Goal: Task Accomplishment & Management: Use online tool/utility

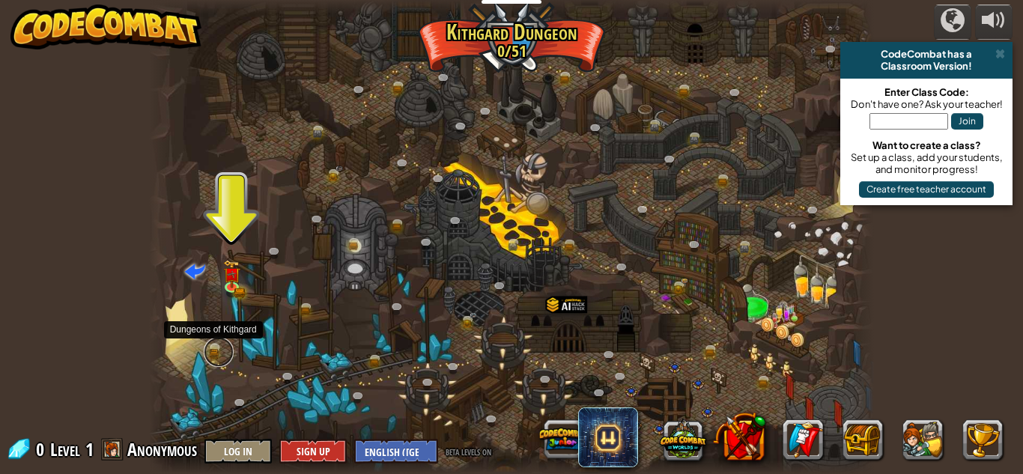
click at [216, 349] on link at bounding box center [219, 352] width 30 height 30
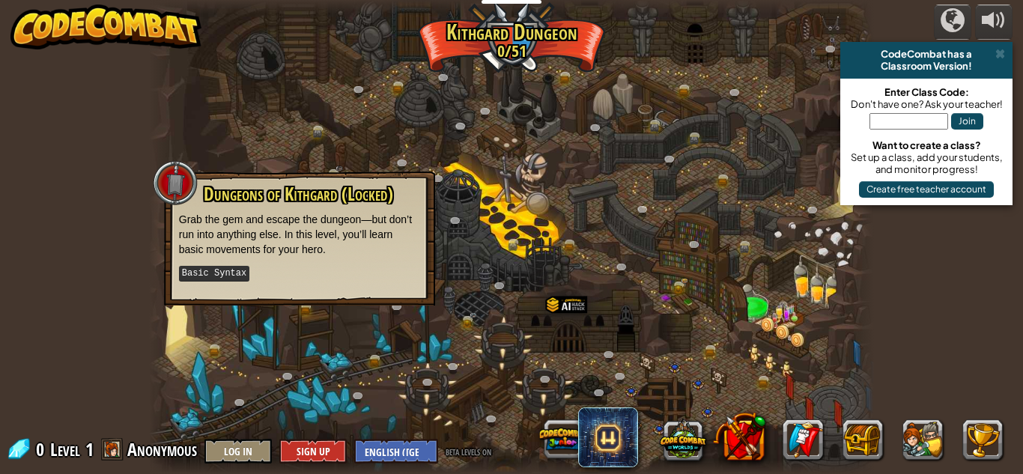
click at [198, 307] on div at bounding box center [511, 237] width 725 height 474
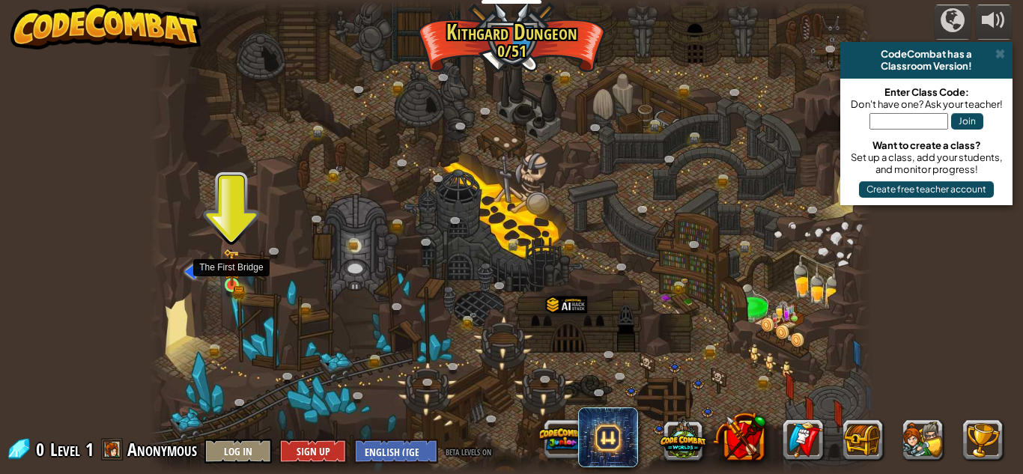
click at [226, 279] on img at bounding box center [231, 267] width 17 height 37
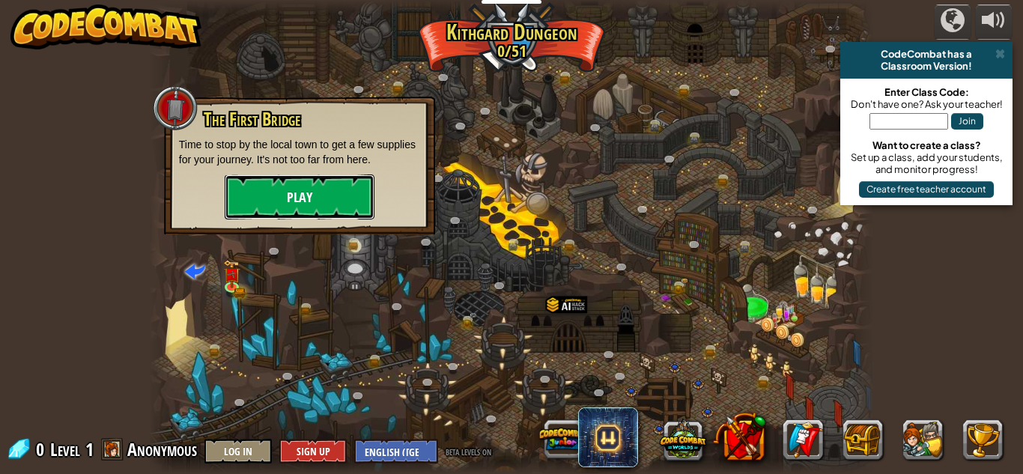
click at [277, 184] on button "Play" at bounding box center [300, 196] width 150 height 45
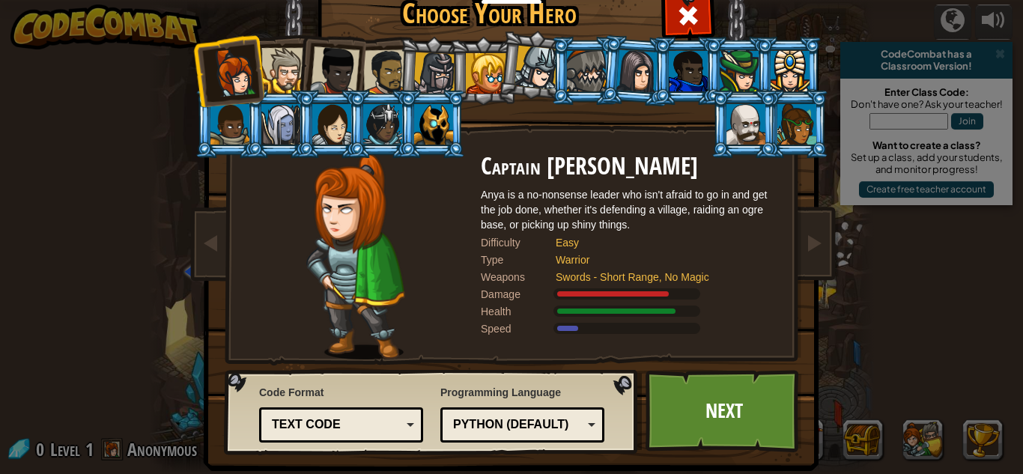
click at [805, 121] on div at bounding box center [796, 124] width 39 height 40
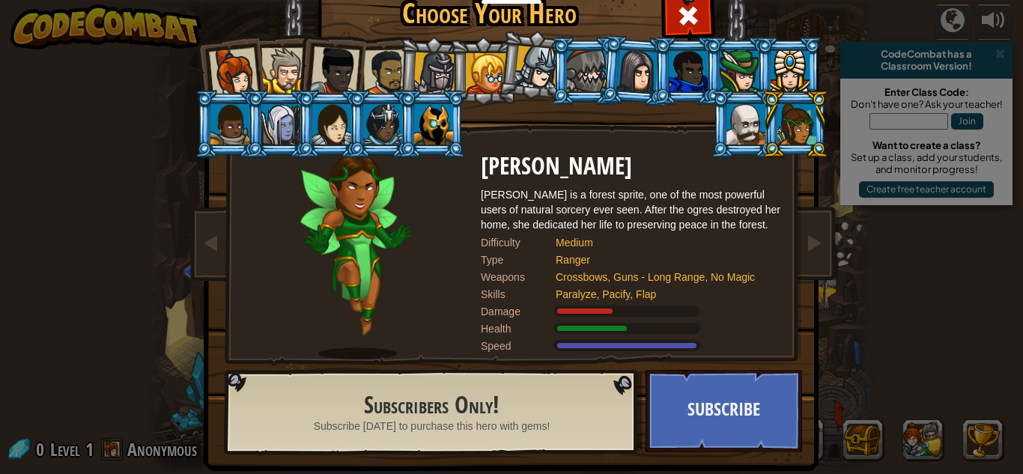
click at [331, 115] on div at bounding box center [331, 124] width 39 height 40
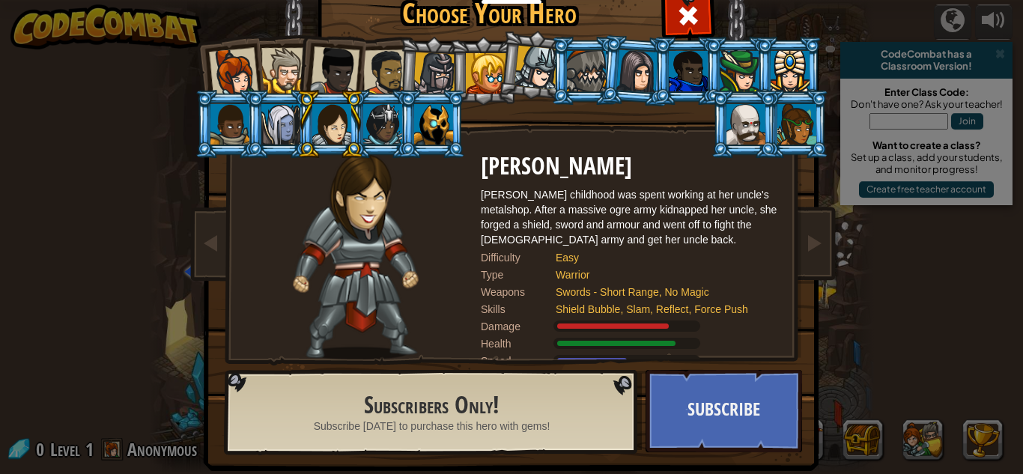
click at [493, 60] on div at bounding box center [486, 73] width 40 height 40
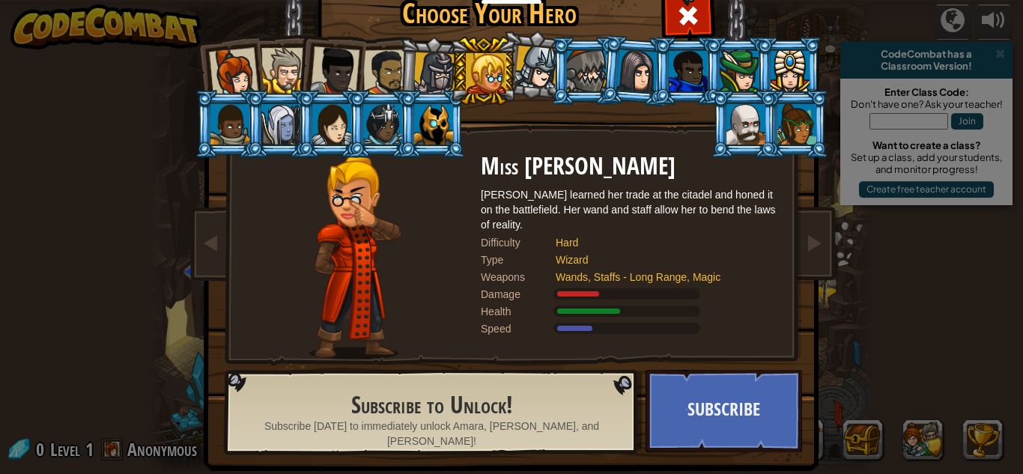
click at [745, 76] on div at bounding box center [738, 71] width 39 height 40
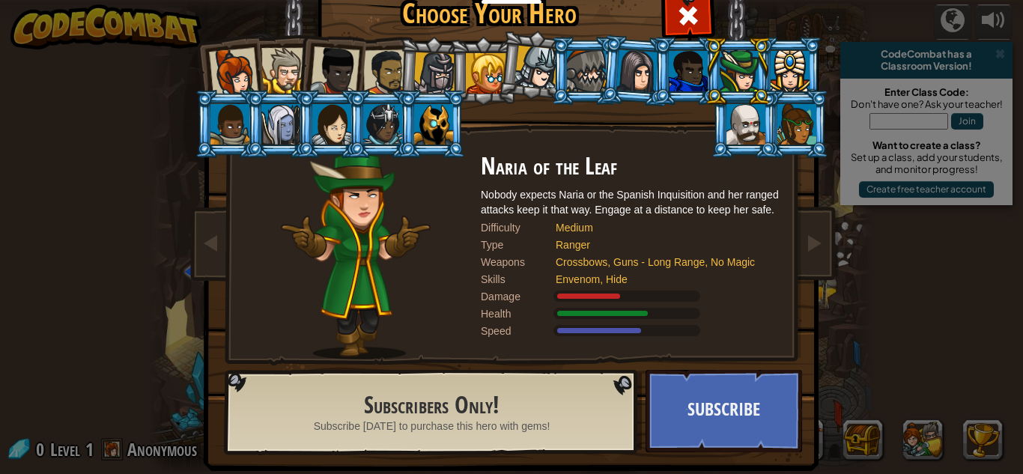
click at [806, 61] on div at bounding box center [789, 71] width 39 height 40
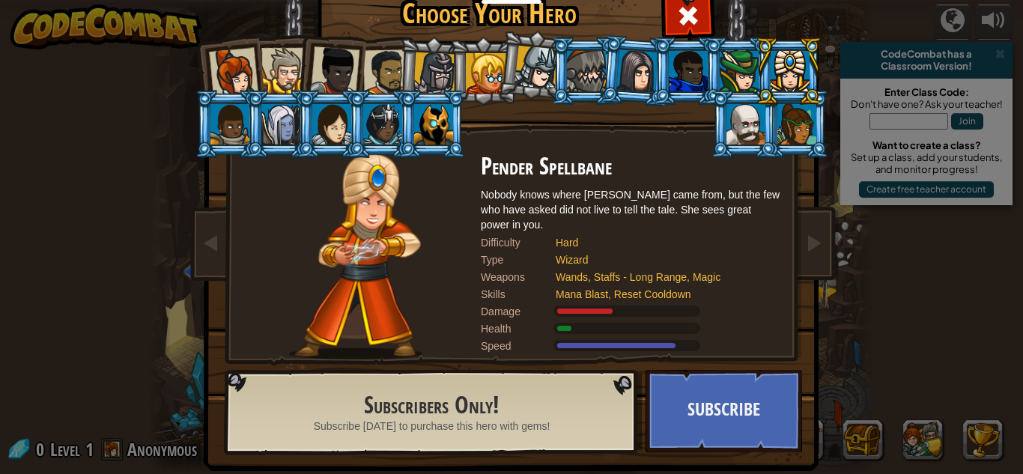
click at [237, 76] on div at bounding box center [233, 72] width 49 height 49
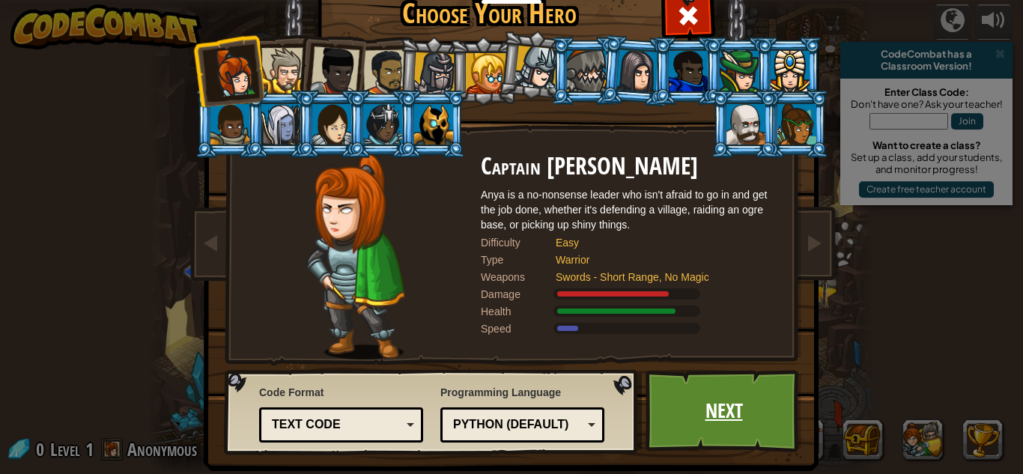
click at [707, 425] on link "Next" at bounding box center [723, 411] width 156 height 82
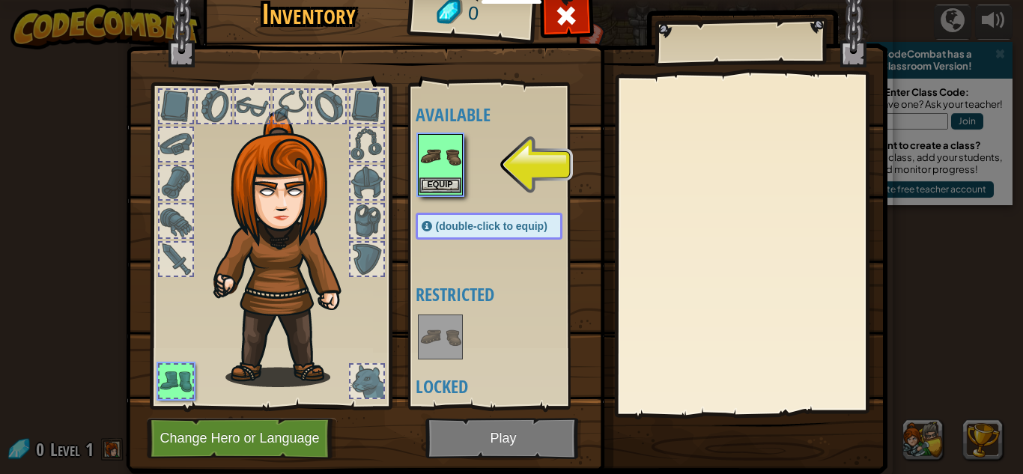
click at [442, 156] on img at bounding box center [440, 156] width 42 height 42
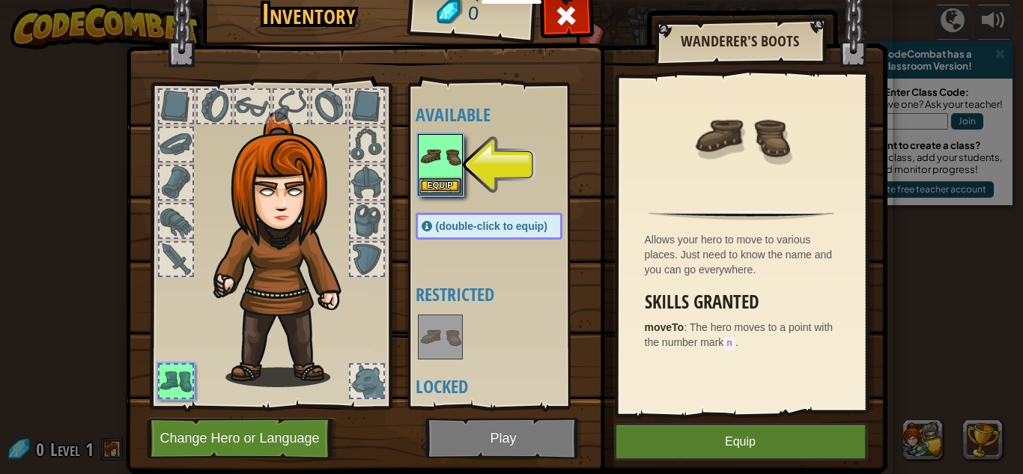
click at [677, 237] on div "Allows your hero to move to various places. Just need to know the name and you …" at bounding box center [745, 254] width 201 height 45
click at [670, 161] on div at bounding box center [741, 145] width 231 height 122
click at [441, 185] on button "Equip" at bounding box center [440, 185] width 42 height 16
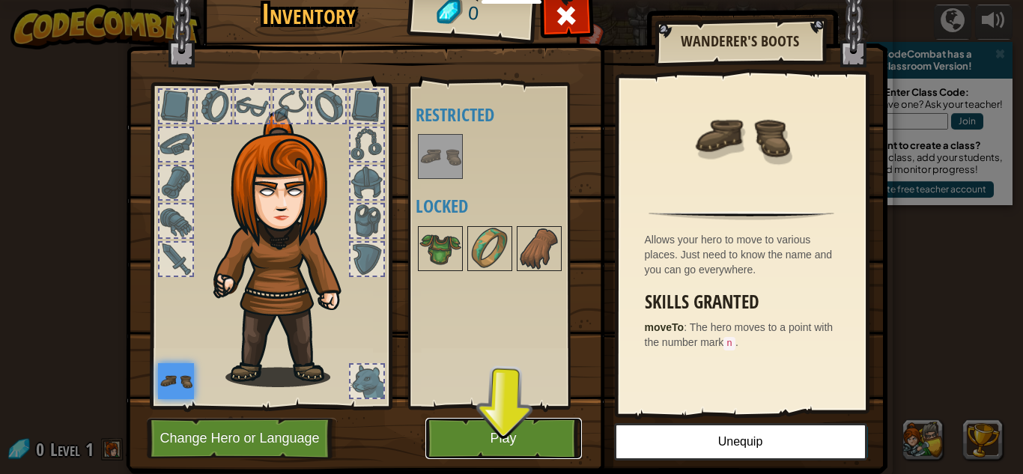
click at [473, 445] on button "Play" at bounding box center [503, 438] width 156 height 41
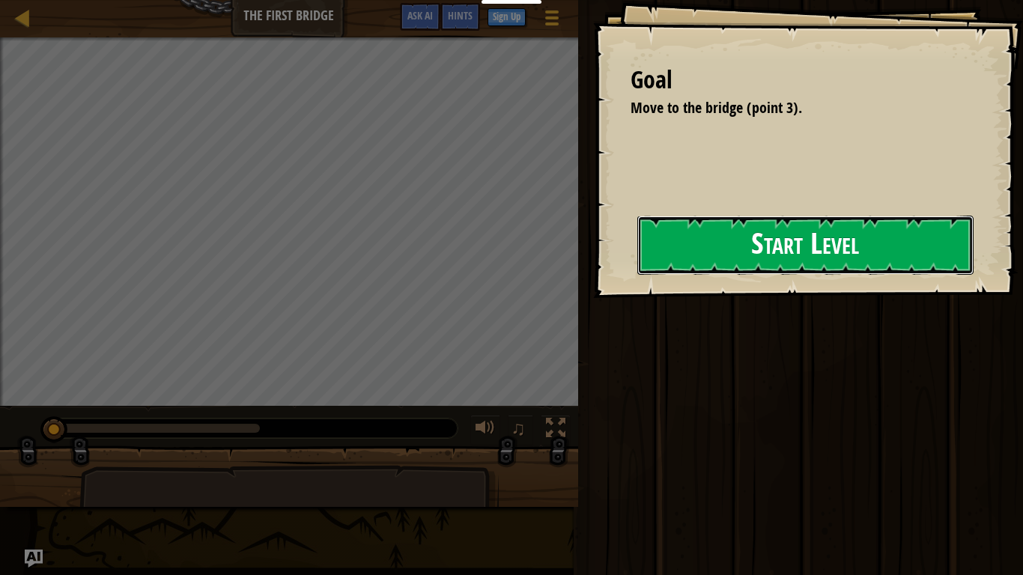
click at [853, 246] on button "Start Level" at bounding box center [805, 245] width 336 height 59
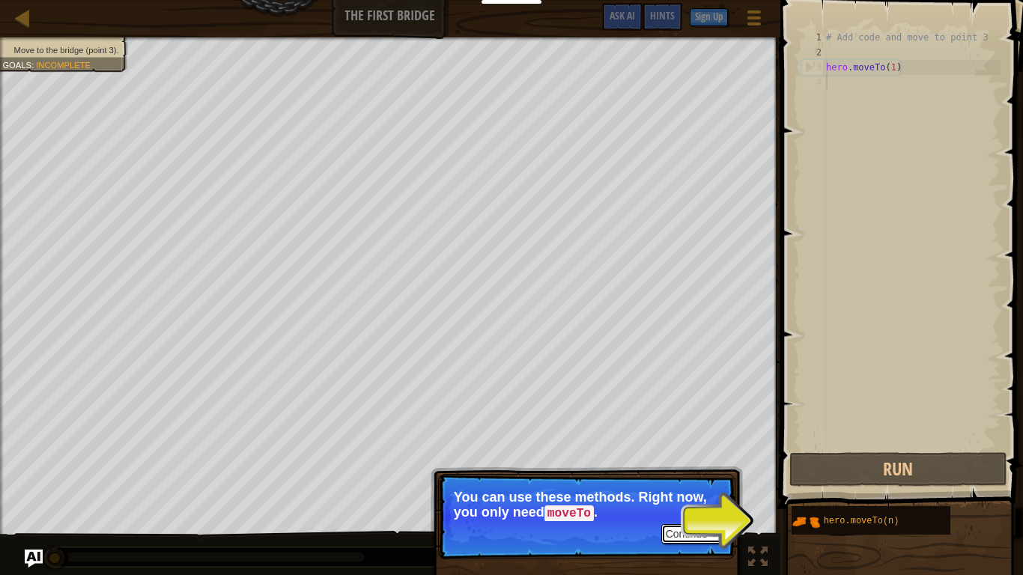
click at [686, 473] on button "Continue" at bounding box center [692, 533] width 62 height 19
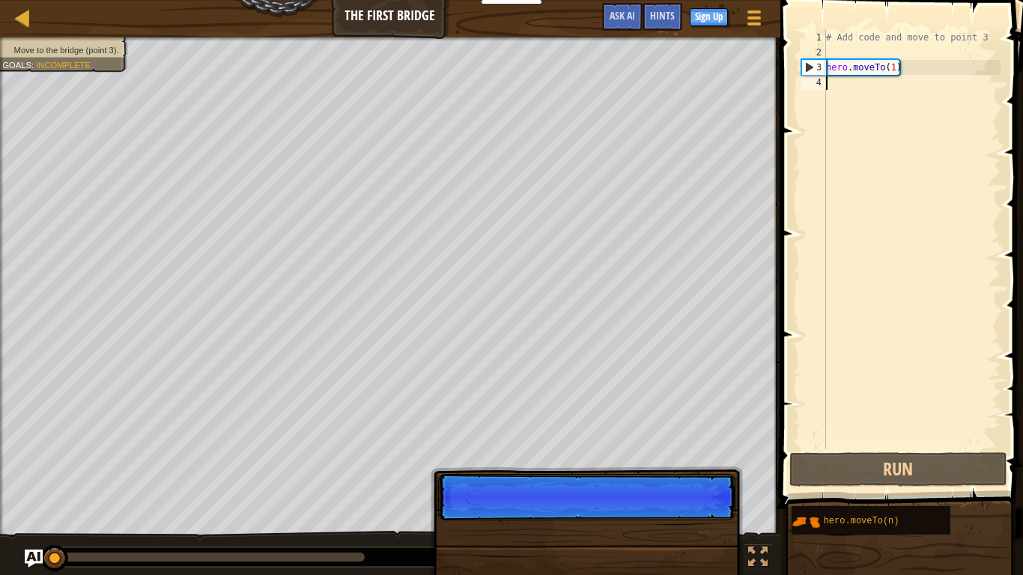
scroll to position [7, 0]
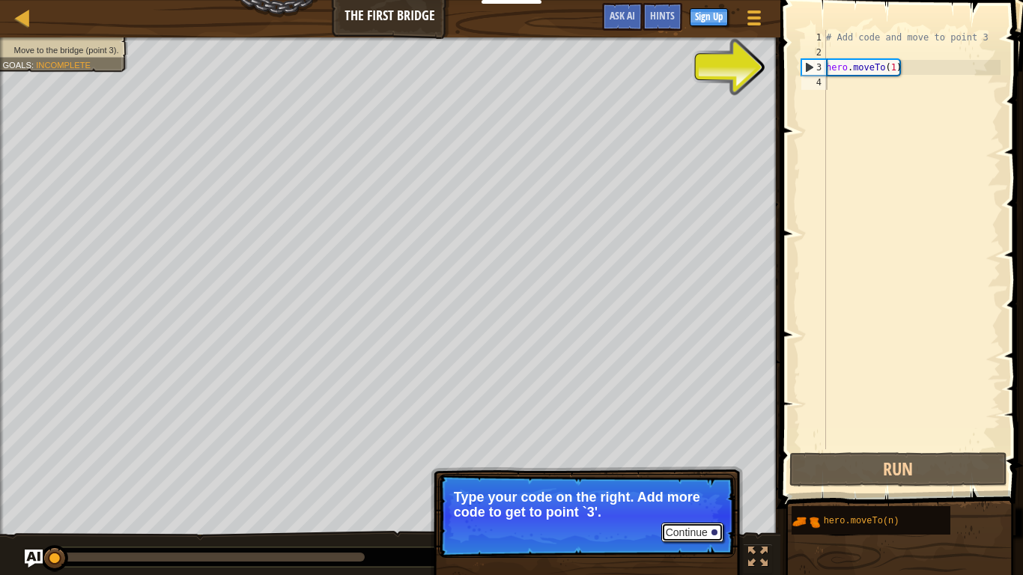
click at [684, 473] on button "Continue" at bounding box center [692, 532] width 62 height 19
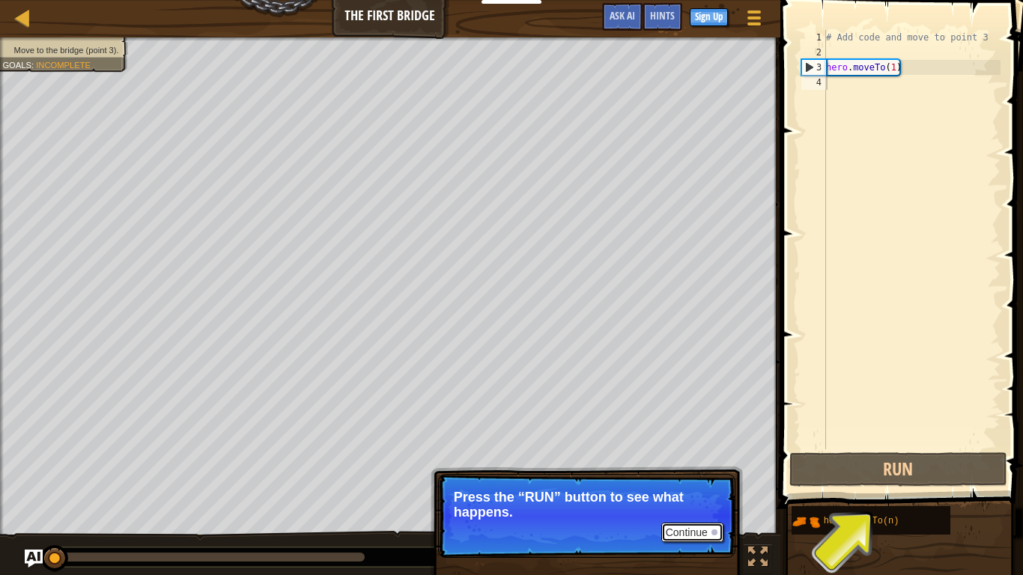
click at [683, 473] on button "Continue" at bounding box center [692, 532] width 62 height 19
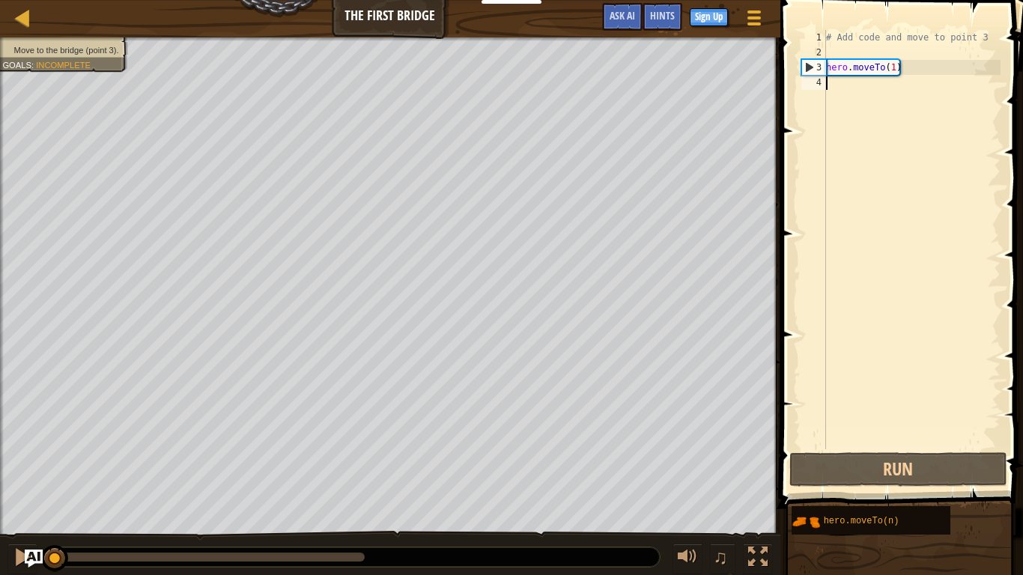
click at [843, 73] on div "# Add code and move to point 3 hero . moveTo ( 1 )" at bounding box center [911, 254] width 177 height 449
click at [812, 61] on div "3" at bounding box center [814, 67] width 24 height 15
type textarea "hero.moveTo(1)"
drag, startPoint x: 817, startPoint y: 64, endPoint x: 818, endPoint y: 52, distance: 11.3
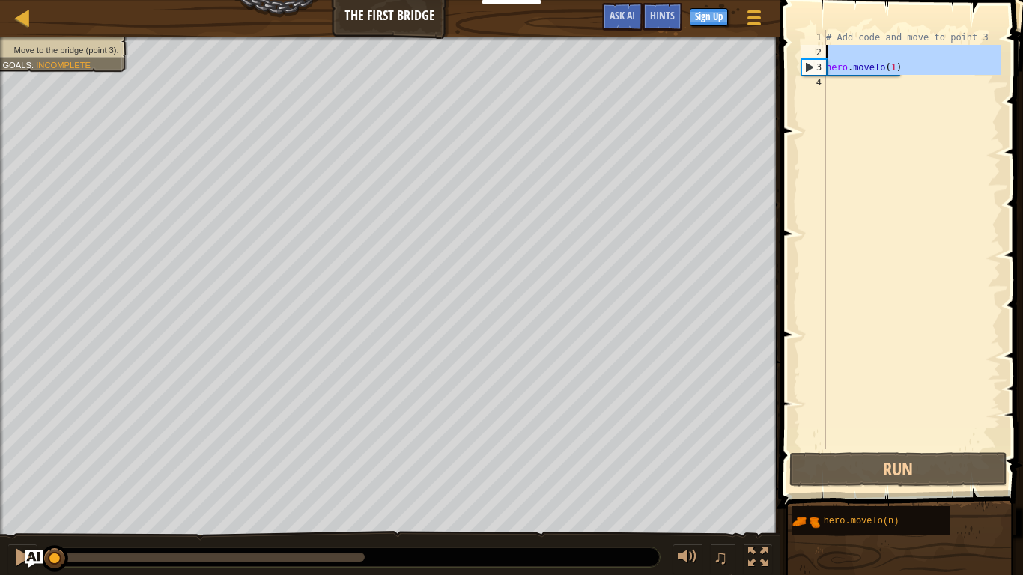
type textarea "hero.moveTo(1)"
click at [819, 54] on div "2" at bounding box center [813, 52] width 25 height 15
type textarea "hero.moveTo(1)"
click at [814, 37] on div "1" at bounding box center [813, 37] width 25 height 15
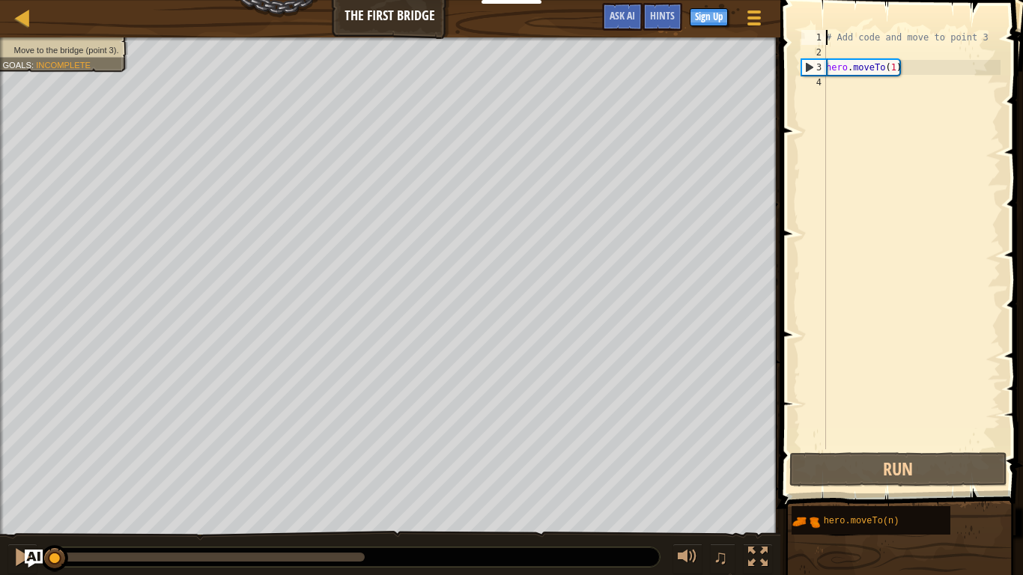
click at [842, 66] on div "# Add code and move to point 3 hero . moveTo ( 1 )" at bounding box center [911, 254] width 177 height 449
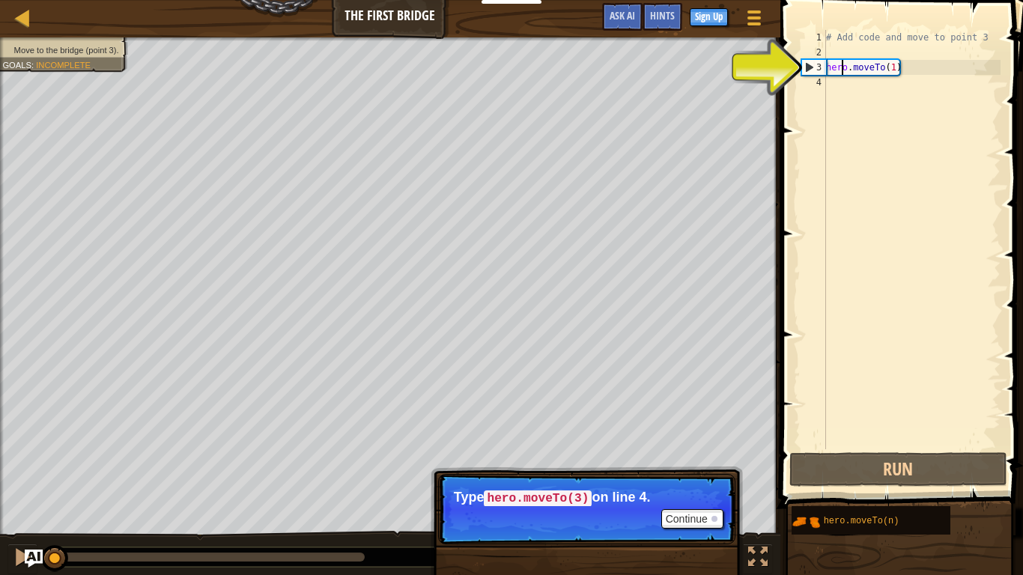
click at [850, 68] on div "# Add code and move to point 3 hero . moveTo ( 1 )" at bounding box center [911, 254] width 177 height 449
click at [888, 67] on div "# Add code and move to point 3 hero . moveTo ( 1 )" at bounding box center [911, 254] width 177 height 449
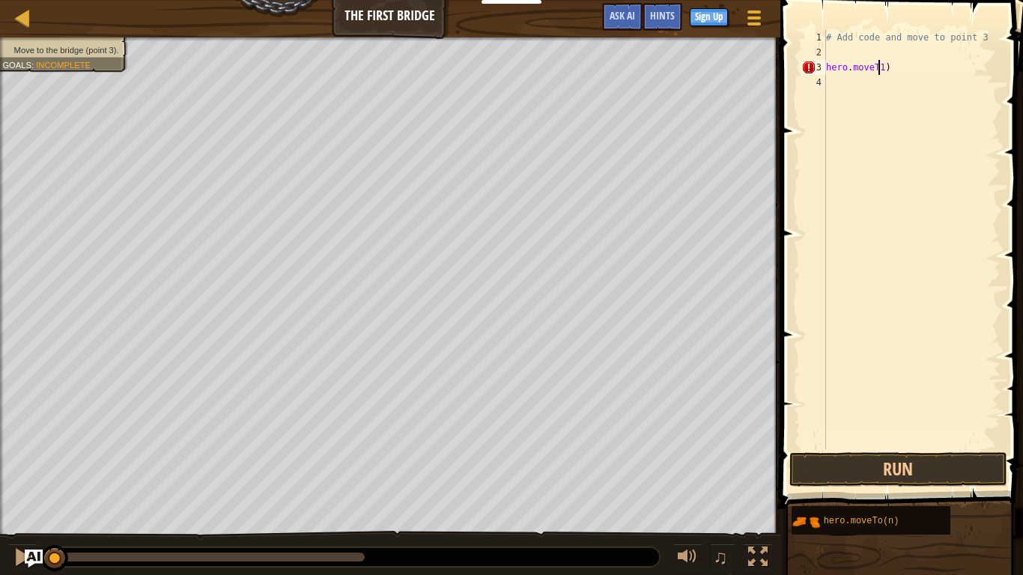
click at [885, 70] on div "# Add code and move to point 3 hero . moveT1 )" at bounding box center [911, 254] width 177 height 449
click at [880, 67] on div "# Add code and move to point 3 hero . moveT1 )" at bounding box center [911, 254] width 177 height 449
click at [824, 457] on button "Run" at bounding box center [898, 469] width 218 height 34
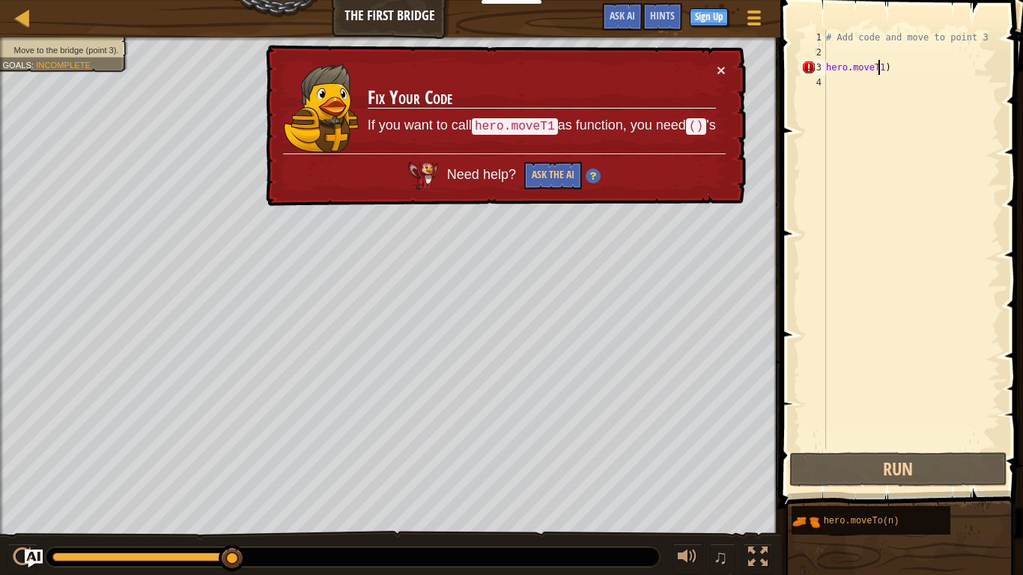
click at [698, 134] on p "If you want to call hero.moveT1 as function, you need () 's" at bounding box center [542, 125] width 348 height 19
click at [694, 125] on code "()" at bounding box center [696, 126] width 20 height 16
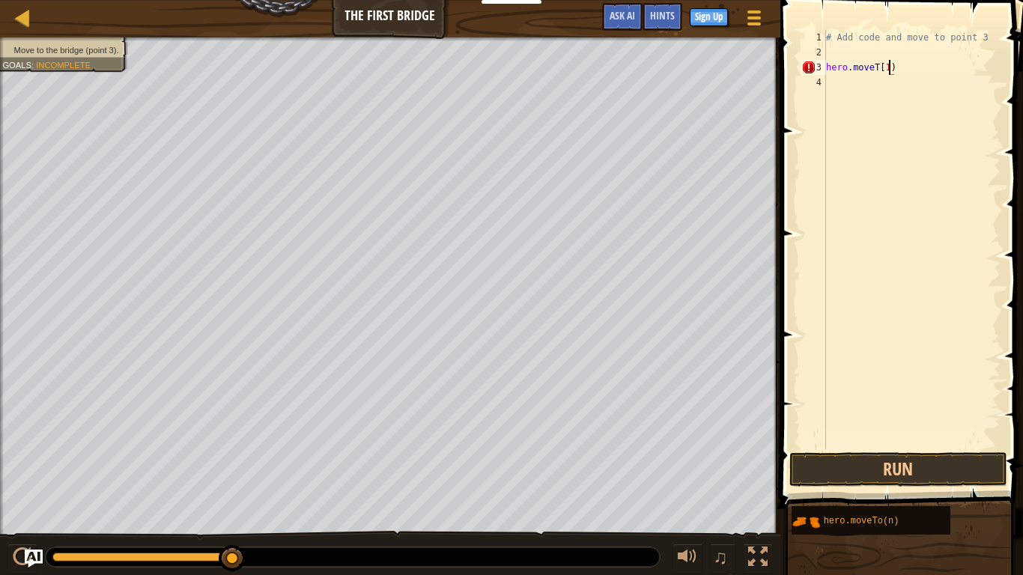
click at [889, 68] on div "# Add code and move to point 3 hero . moveT [ 1 )" at bounding box center [911, 254] width 177 height 449
click at [894, 69] on div "# Add code and move to point 3 hero . moveT [ 1 ])" at bounding box center [911, 254] width 177 height 449
click at [815, 469] on button "Run" at bounding box center [898, 469] width 218 height 34
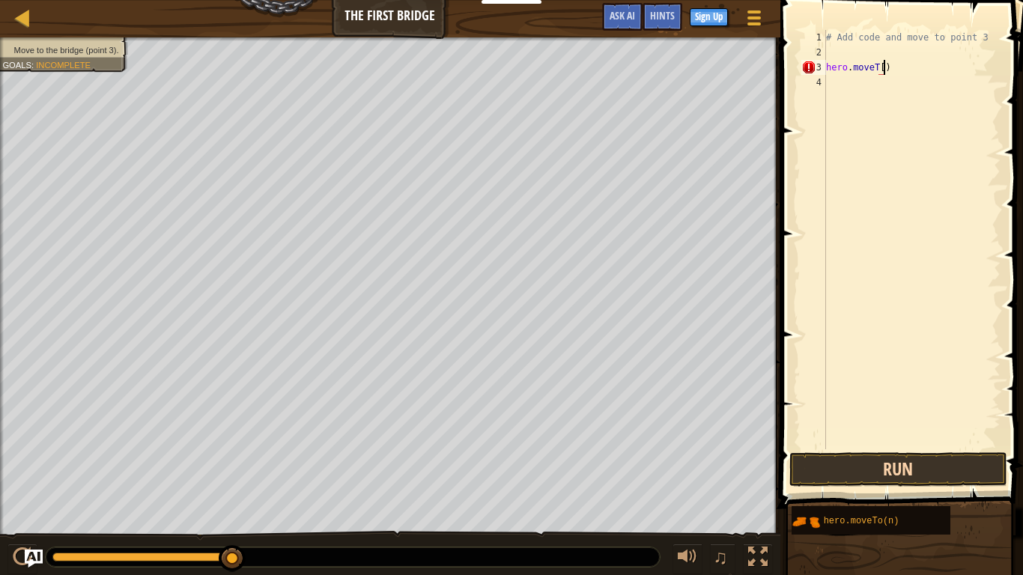
type textarea "hero.moveT)"
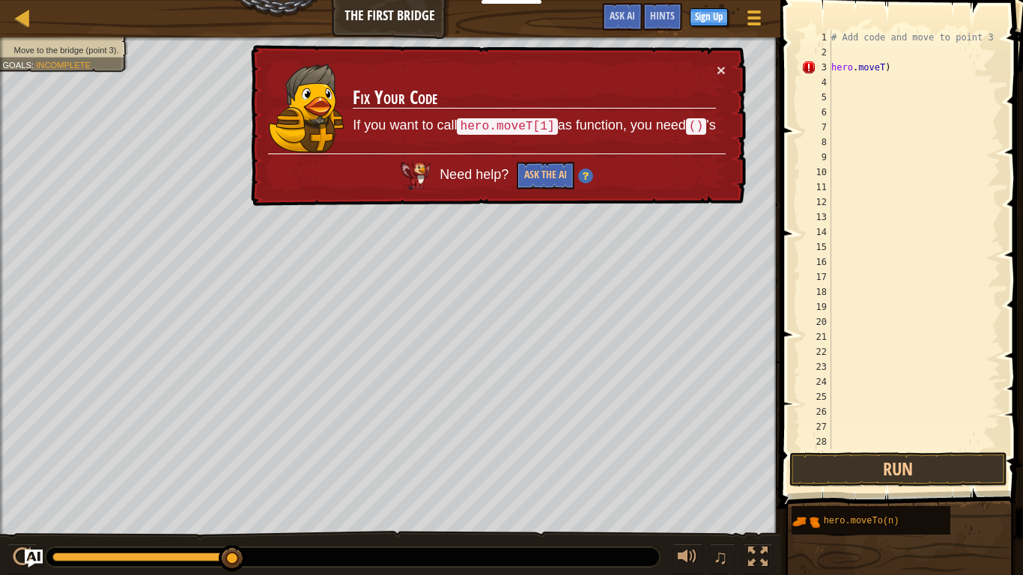
click at [883, 66] on div "# Add code and move to point 3 hero . moveT )" at bounding box center [914, 254] width 172 height 449
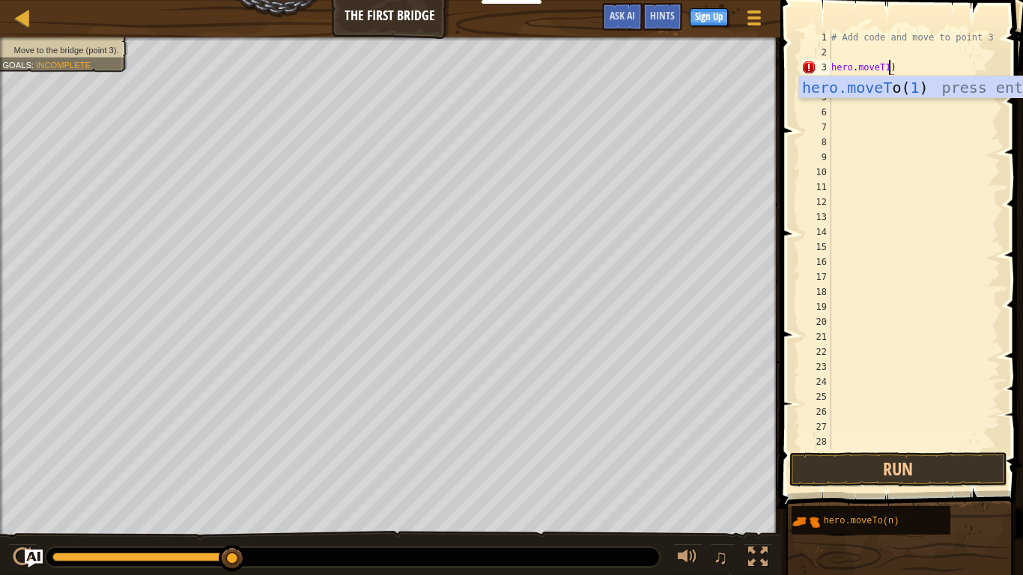
click at [884, 69] on div "# Add code and move to point 3 hero . moveT1 )" at bounding box center [914, 254] width 172 height 449
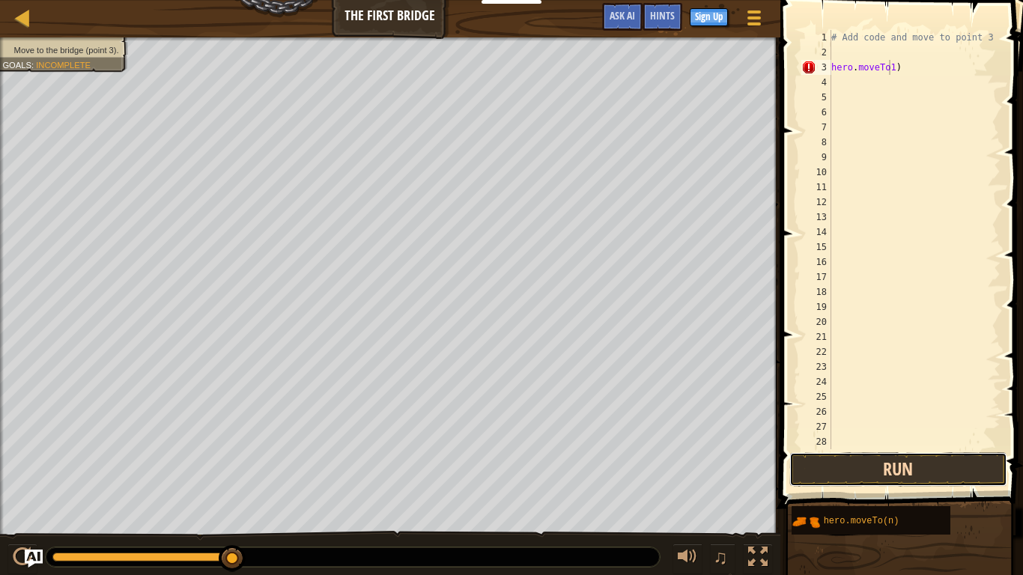
click at [843, 459] on button "Run" at bounding box center [898, 469] width 218 height 34
click at [819, 466] on button "Run" at bounding box center [898, 469] width 218 height 34
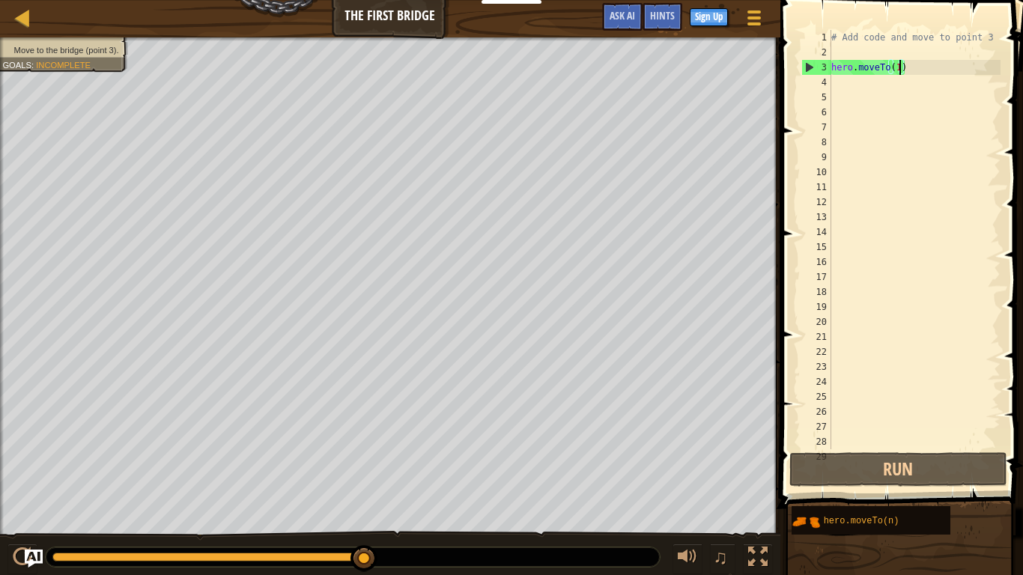
click at [898, 68] on div "# Add code and move to point 3 hero . moveTo ( 1 )" at bounding box center [914, 254] width 172 height 449
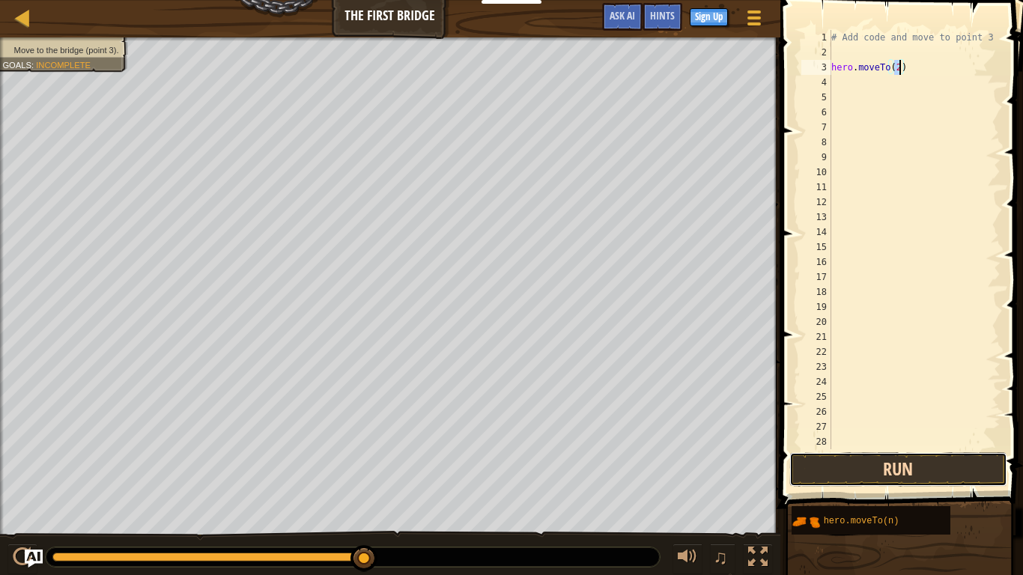
click at [803, 466] on button "Run" at bounding box center [898, 469] width 218 height 34
type textarea "hero.moveTo(3)"
click at [860, 471] on button "Run" at bounding box center [898, 469] width 218 height 34
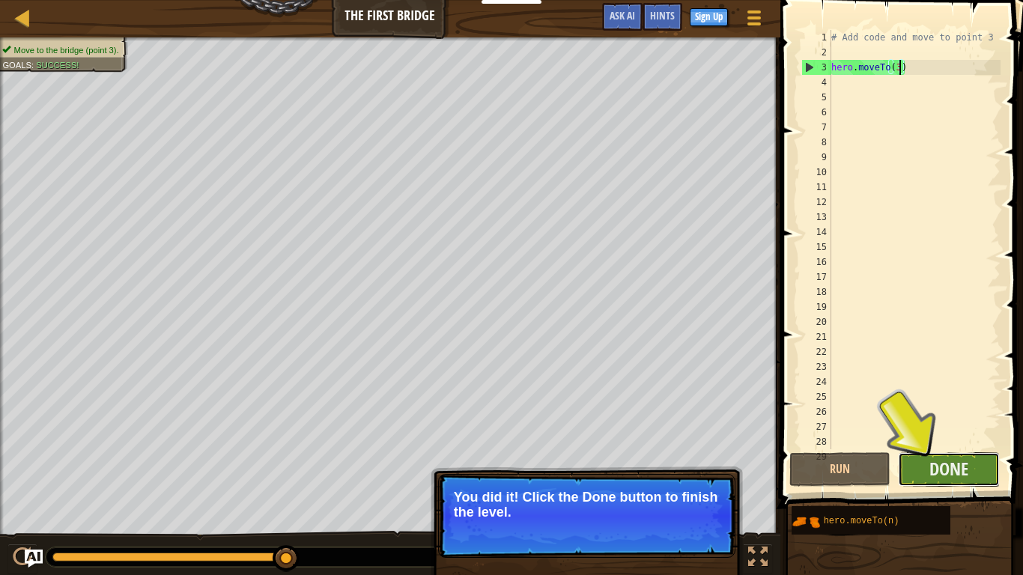
click at [928, 467] on button "Done" at bounding box center [949, 469] width 102 height 34
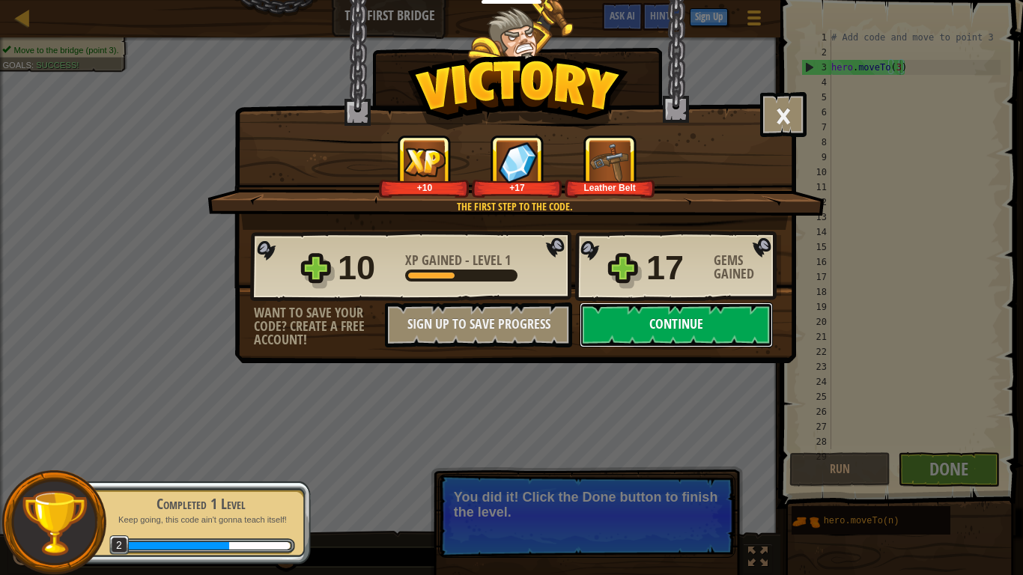
click at [647, 323] on button "Continue" at bounding box center [675, 324] width 193 height 45
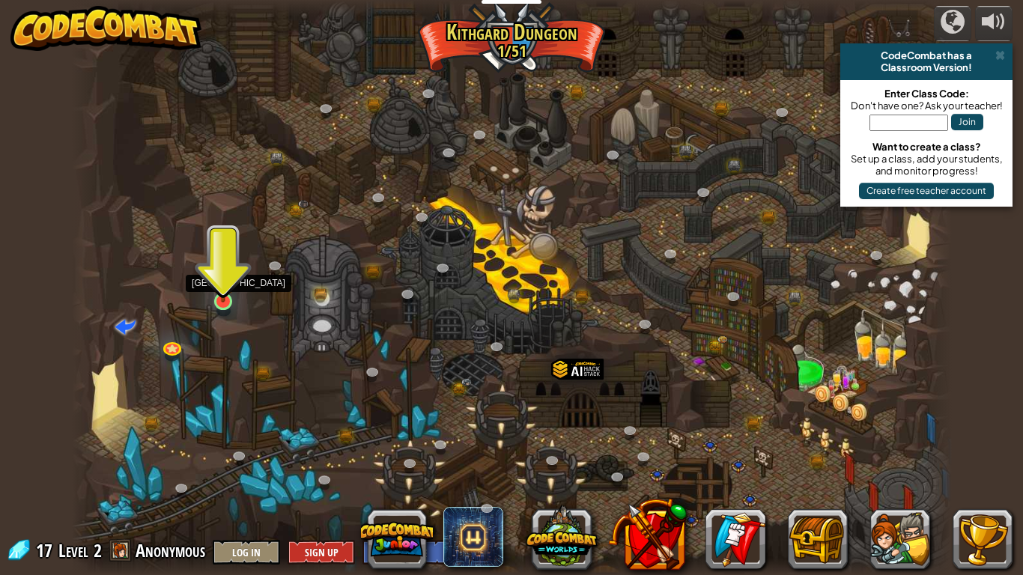
click at [225, 297] on img at bounding box center [223, 277] width 22 height 51
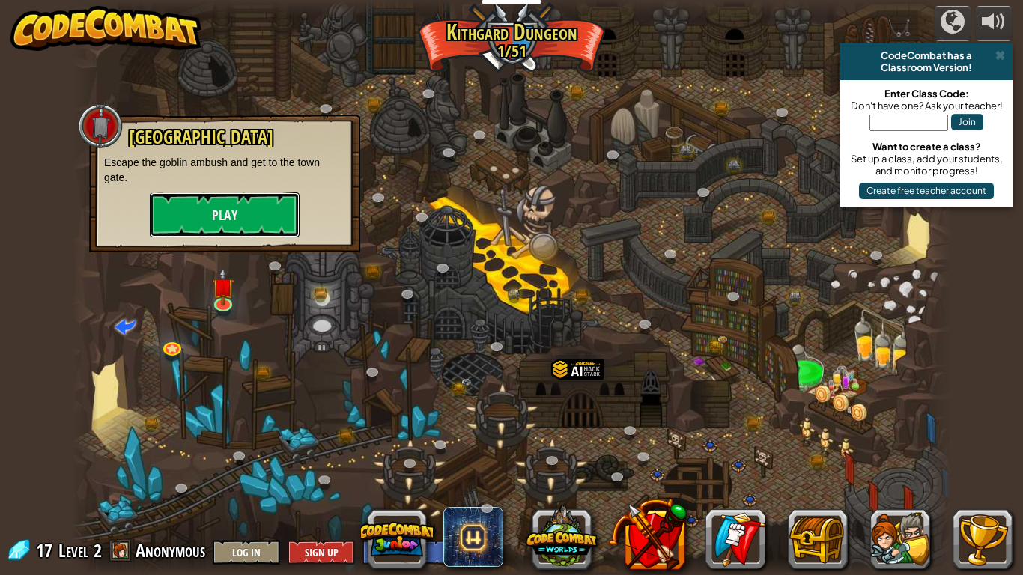
click at [237, 228] on button "Play" at bounding box center [225, 214] width 150 height 45
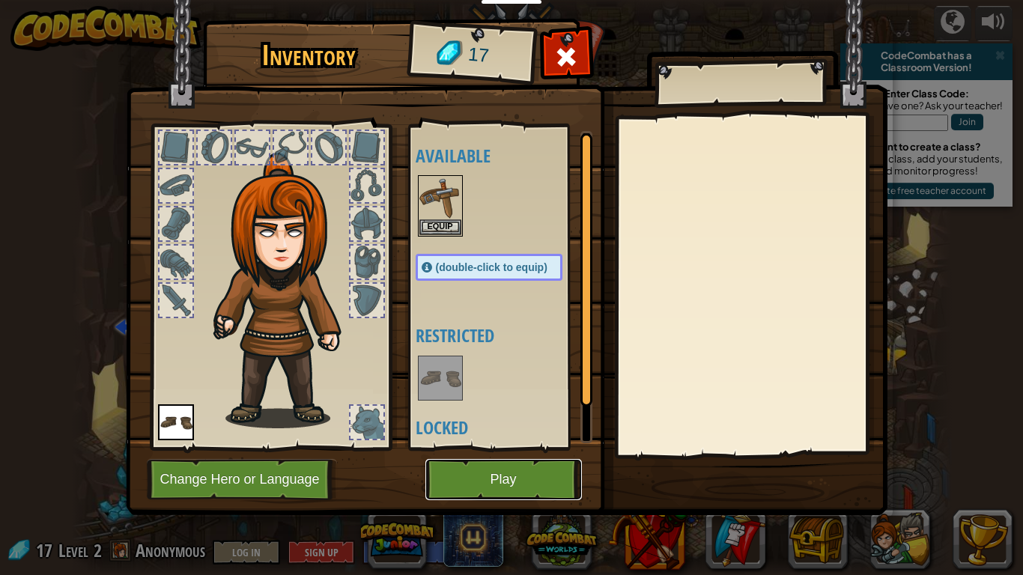
click at [473, 473] on button "Play" at bounding box center [503, 479] width 156 height 41
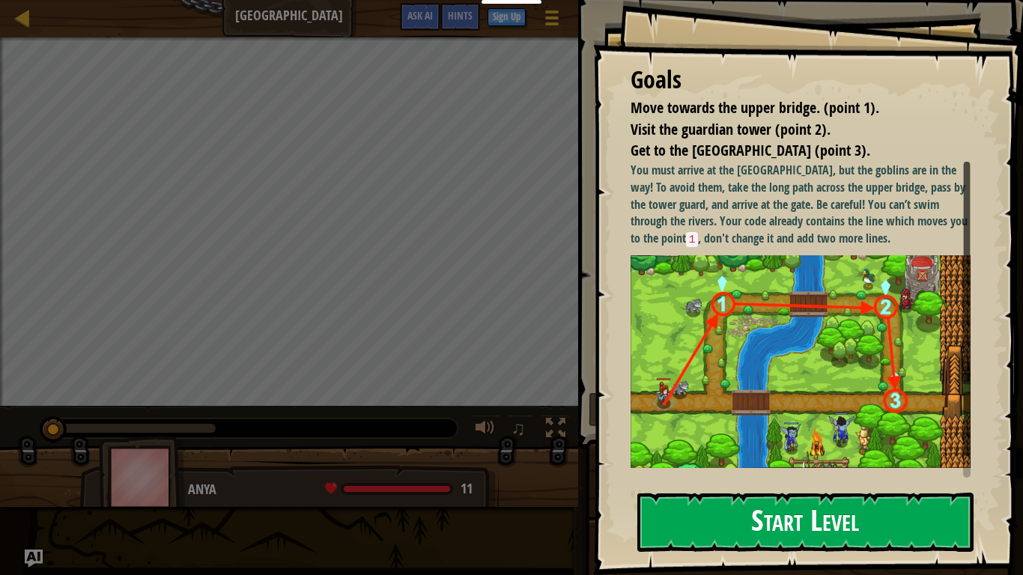
click at [725, 473] on button "Start Level" at bounding box center [805, 522] width 336 height 59
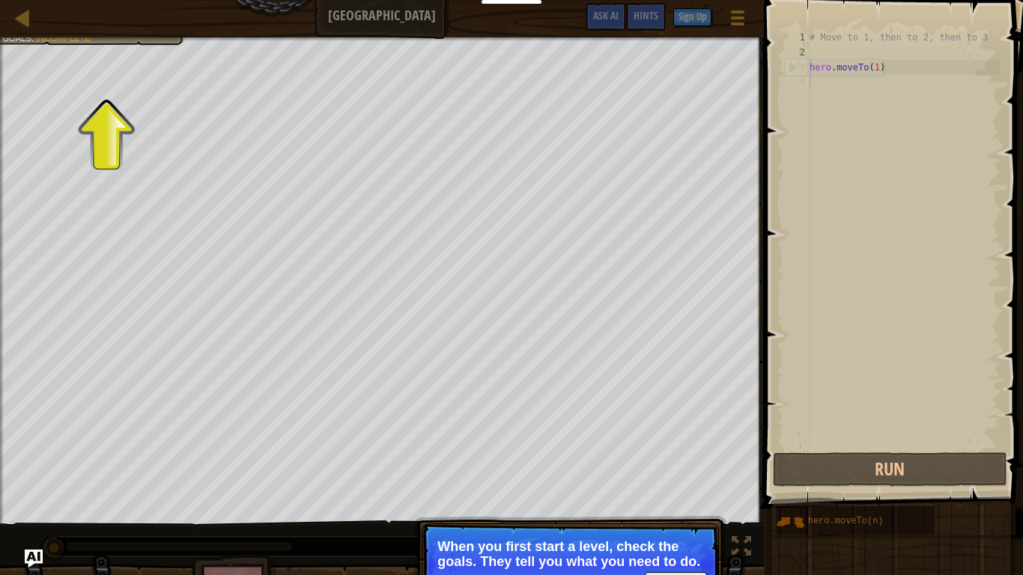
click at [89, 34] on div "Map Old Town Road Game Menu Done Sign Up Hints Ask AI" at bounding box center [382, 18] width 764 height 37
click at [90, 50] on div "Map Old Town Road Game Menu Done Sign Up Hints Ask AI 1 ההההההההההההההההההההההה…" at bounding box center [511, 287] width 1023 height 575
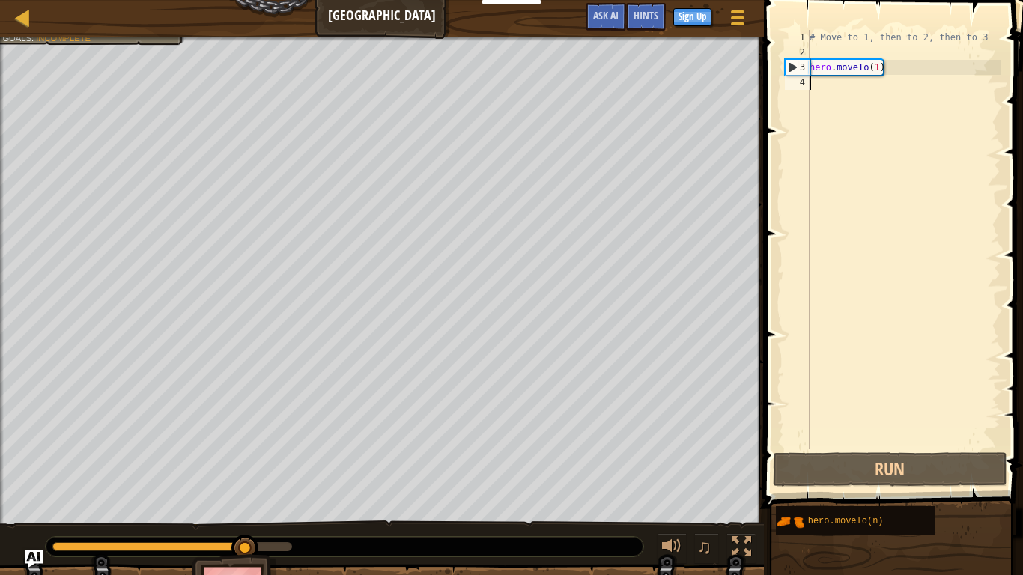
click at [880, 69] on div "# Move to 1, then to 2, then to 3 hero . moveTo ( 1 )" at bounding box center [903, 254] width 194 height 449
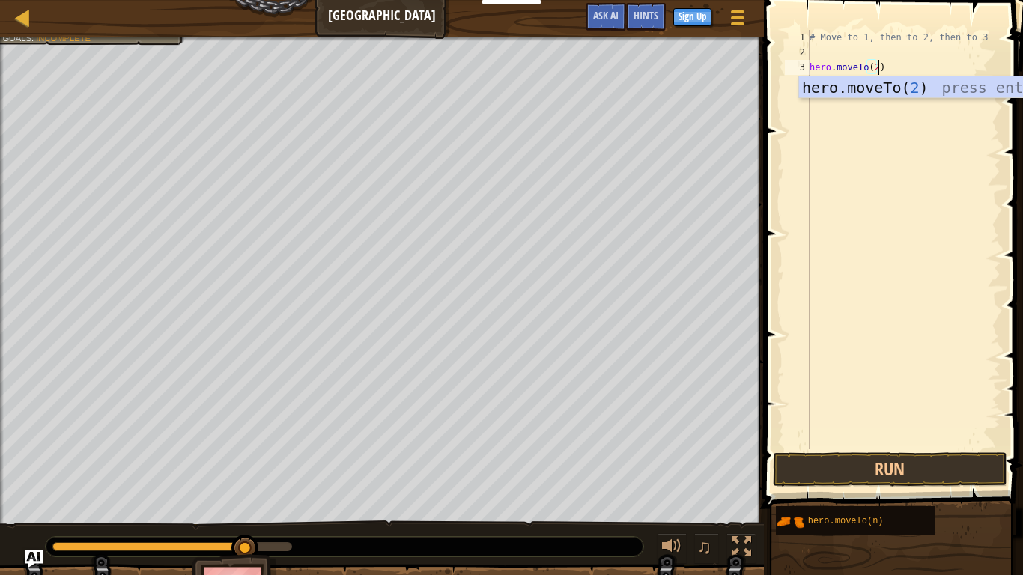
scroll to position [7, 10]
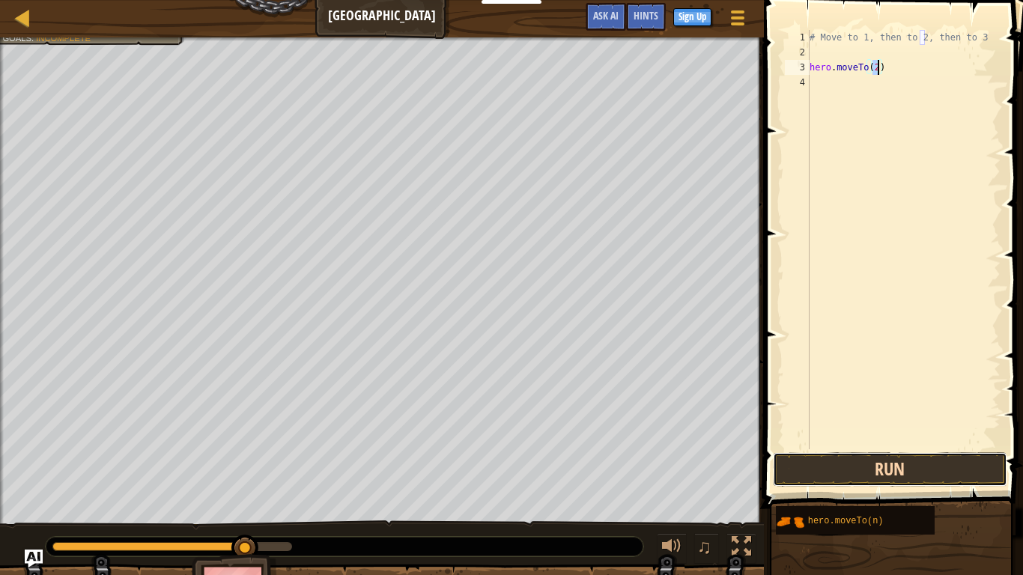
click at [827, 456] on button "Run" at bounding box center [890, 469] width 234 height 34
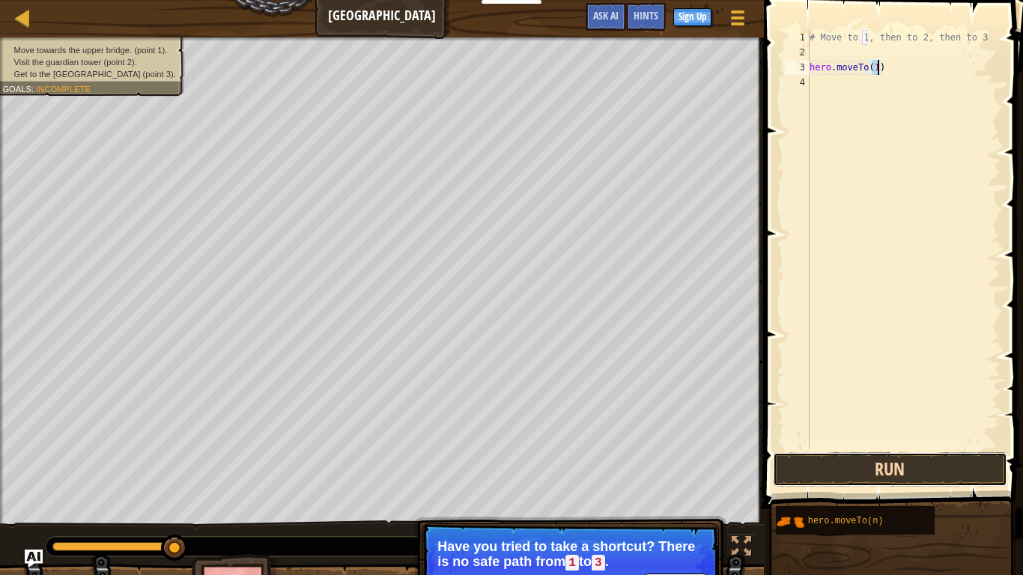
click at [893, 470] on button "Run" at bounding box center [890, 469] width 234 height 34
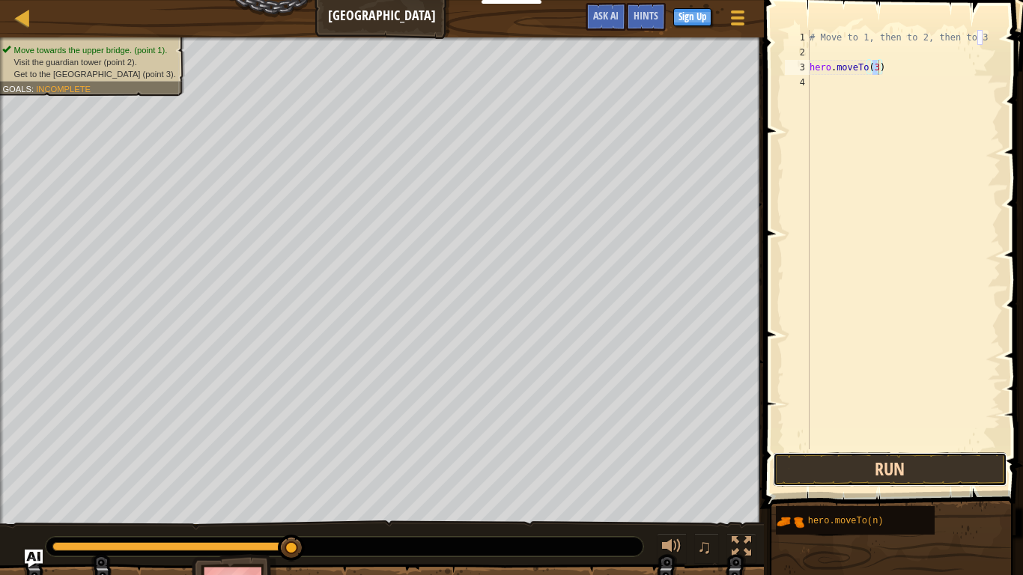
click at [962, 469] on button "Run" at bounding box center [890, 469] width 234 height 34
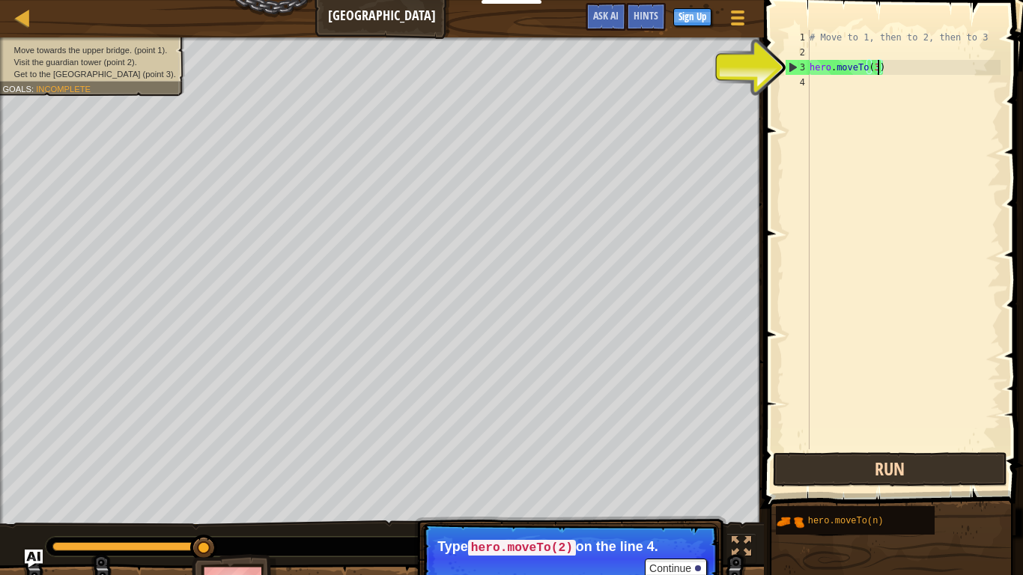
type textarea "hero.moveTo()"
click at [801, 80] on div "4" at bounding box center [797, 82] width 25 height 15
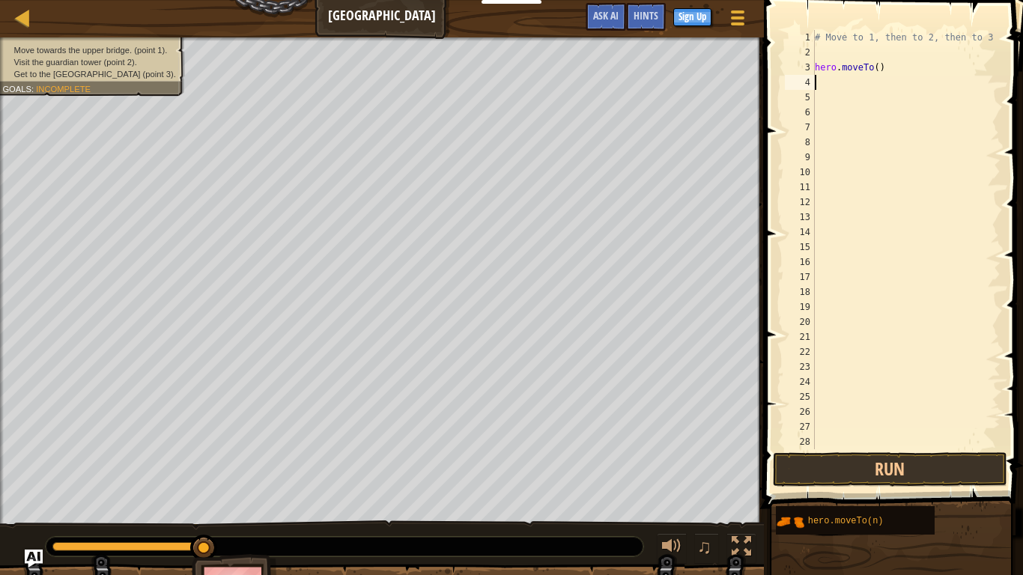
drag, startPoint x: 814, startPoint y: 85, endPoint x: 806, endPoint y: 77, distance: 12.2
click at [814, 85] on div "1 2 3 4 5 6 7 8 9 10 11 12 13 14 15 16 17 18 19 20 21 22 23 24 25 26 27 28 29 #…" at bounding box center [891, 239] width 219 height 419
click at [888, 59] on div "# Move to 1, then to 2, then to 3 hero . moveTo ( ) hero . moveto (" at bounding box center [905, 246] width 189 height 449
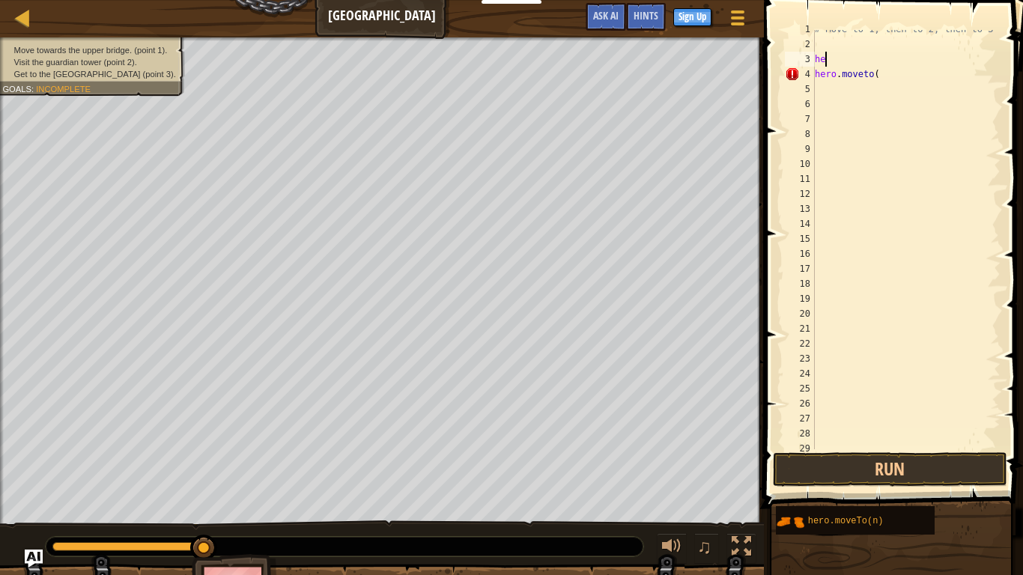
type textarea "h"
click at [880, 73] on div "# Move to 1, then to 2, then to 3 hero . moveto (" at bounding box center [905, 246] width 189 height 449
type textarea "hero.moveto(2)"
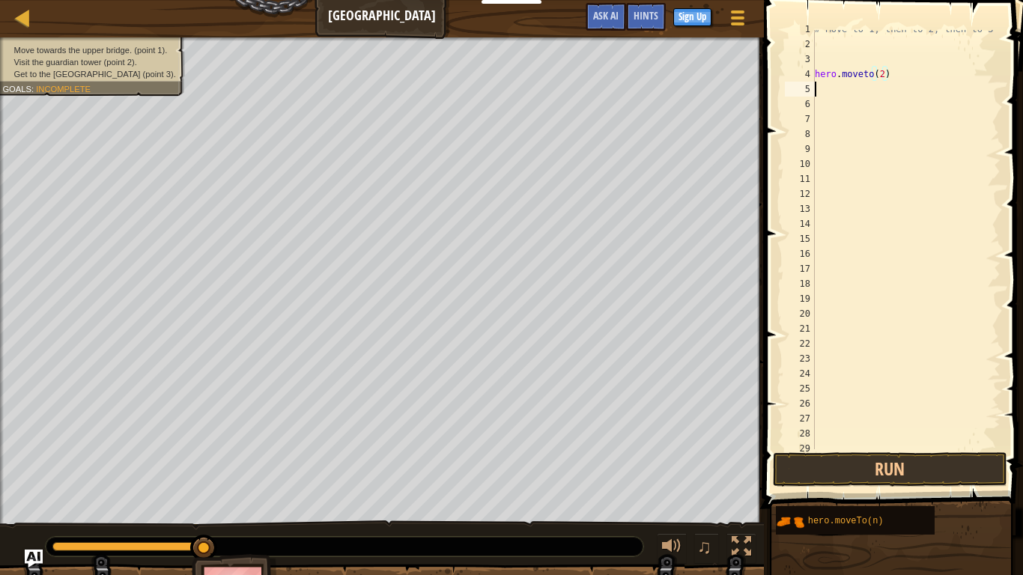
scroll to position [7, 0]
click at [894, 76] on div "# Move to 1, then to 2, then to 3 hero . moveto ( 2 )" at bounding box center [905, 246] width 189 height 449
type textarea "hero.moveto(2)"
click at [820, 458] on button "Run" at bounding box center [890, 469] width 234 height 34
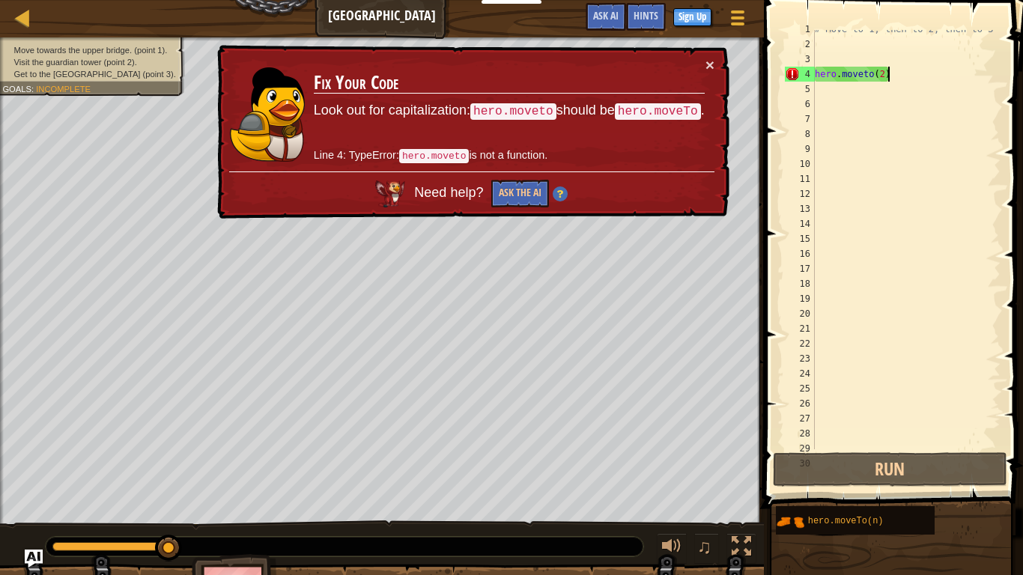
click at [893, 73] on div "# Move to 1, then to 2, then to 3 hero . moveto ( 2 )" at bounding box center [905, 246] width 189 height 449
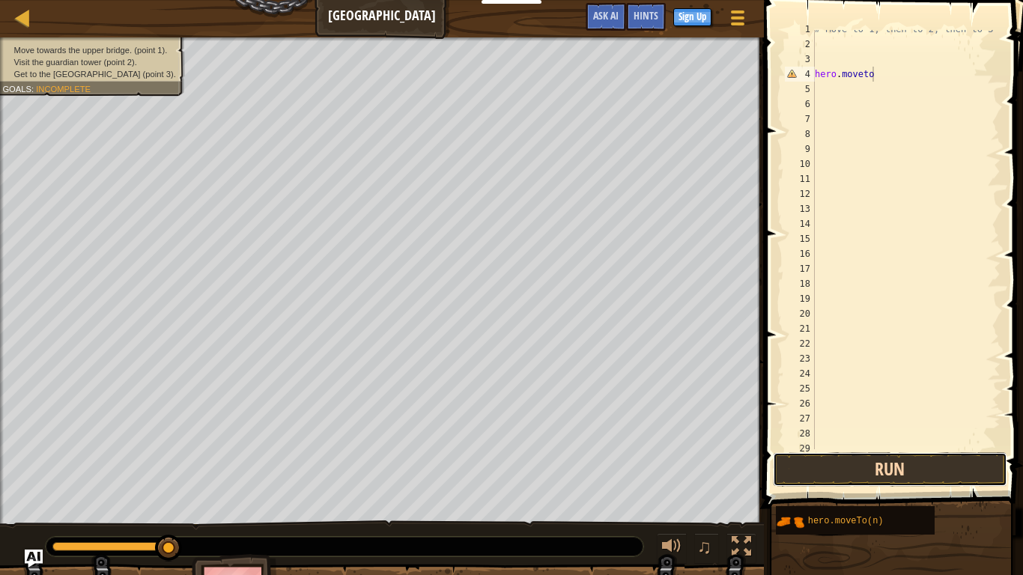
click at [856, 470] on button "Run" at bounding box center [890, 469] width 234 height 34
click at [847, 460] on button "Run" at bounding box center [890, 469] width 234 height 34
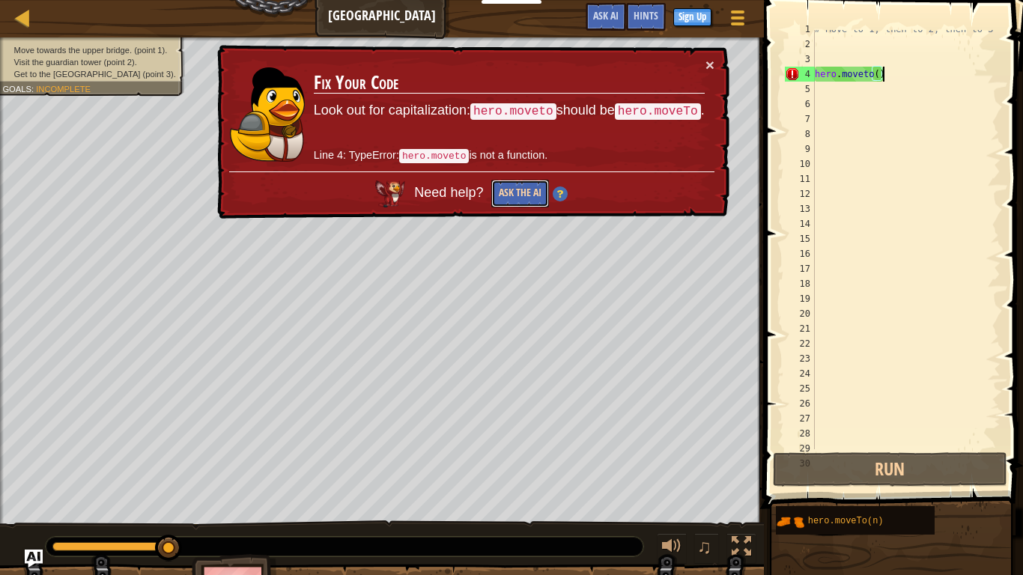
click at [499, 188] on button "Ask the AI" at bounding box center [520, 194] width 58 height 28
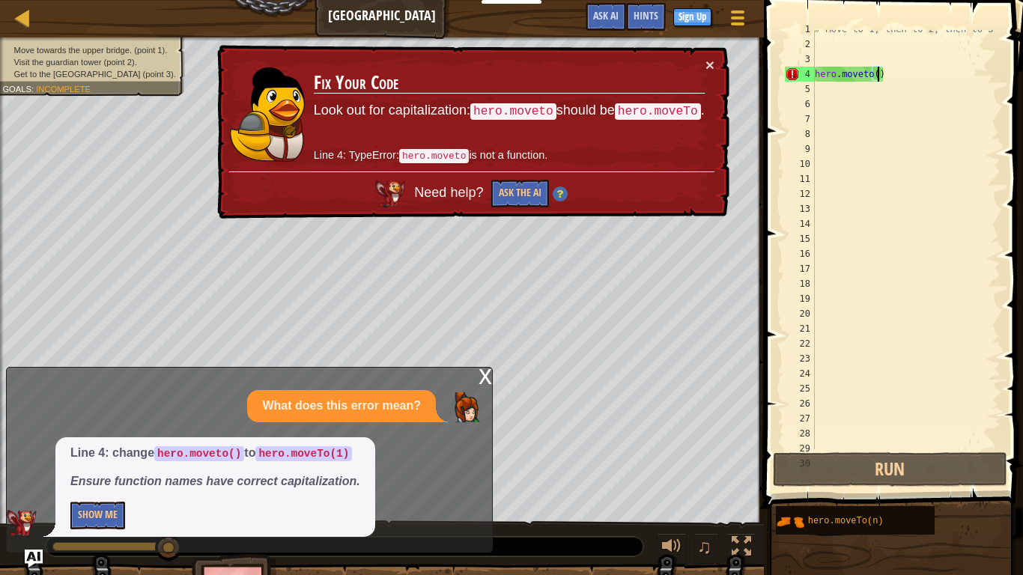
click at [876, 76] on div "# Move to 1, then to 2, then to 3 hero . moveto ( )" at bounding box center [905, 246] width 189 height 449
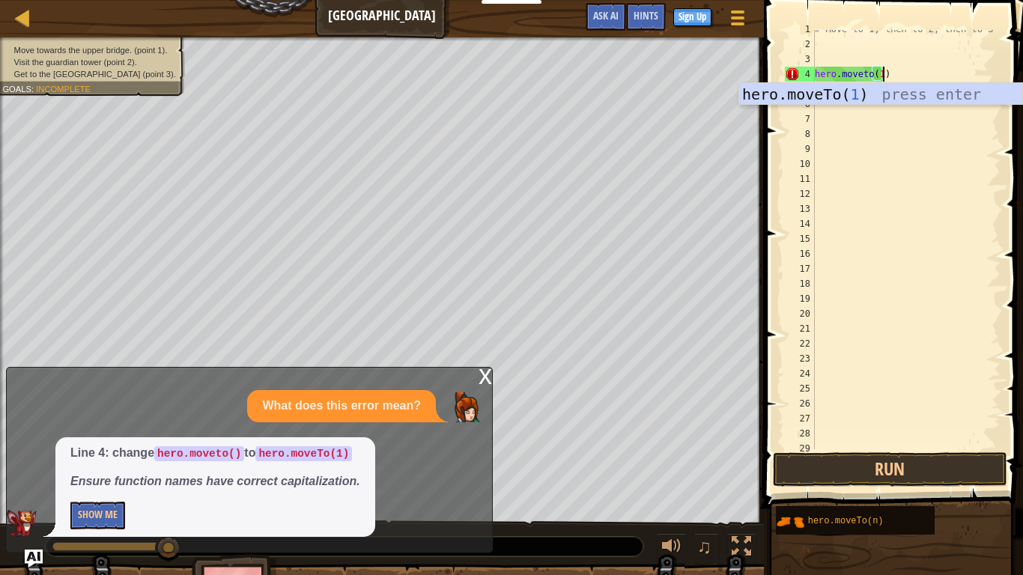
scroll to position [7, 10]
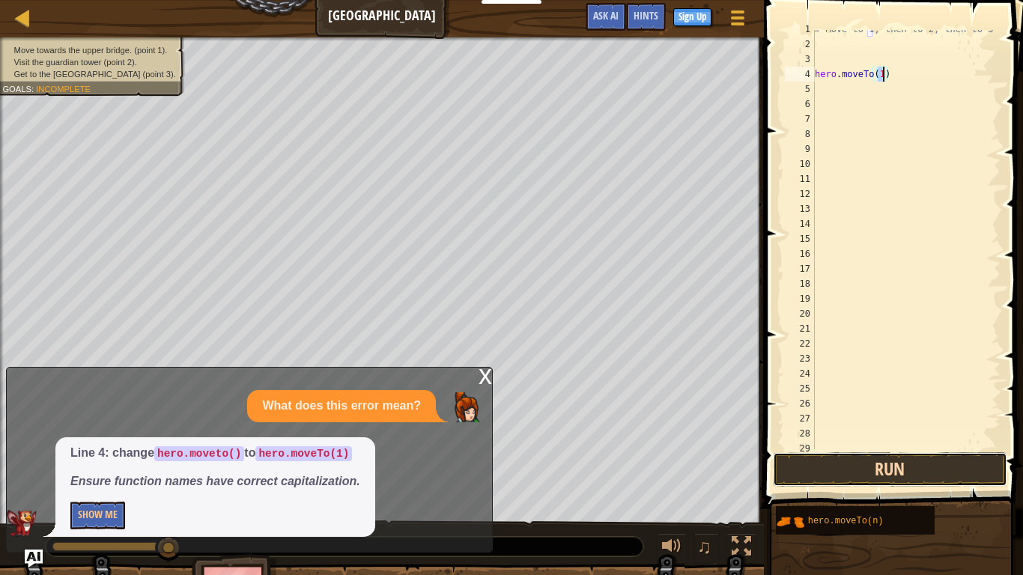
click at [917, 473] on button "Run" at bounding box center [890, 469] width 234 height 34
click at [939, 469] on button "Run" at bounding box center [890, 469] width 234 height 34
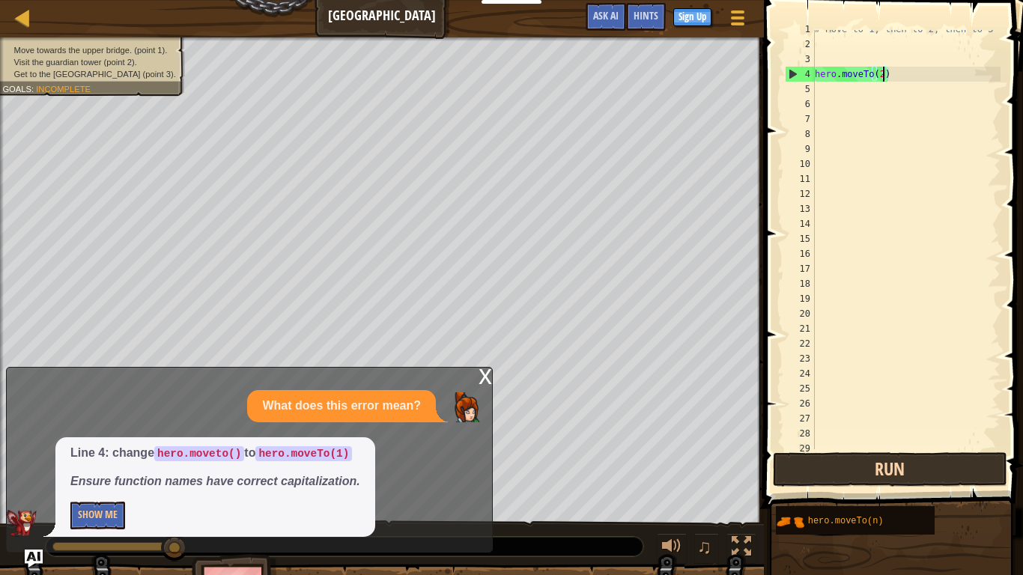
scroll to position [7, 9]
type textarea "hero.moveTo(4)"
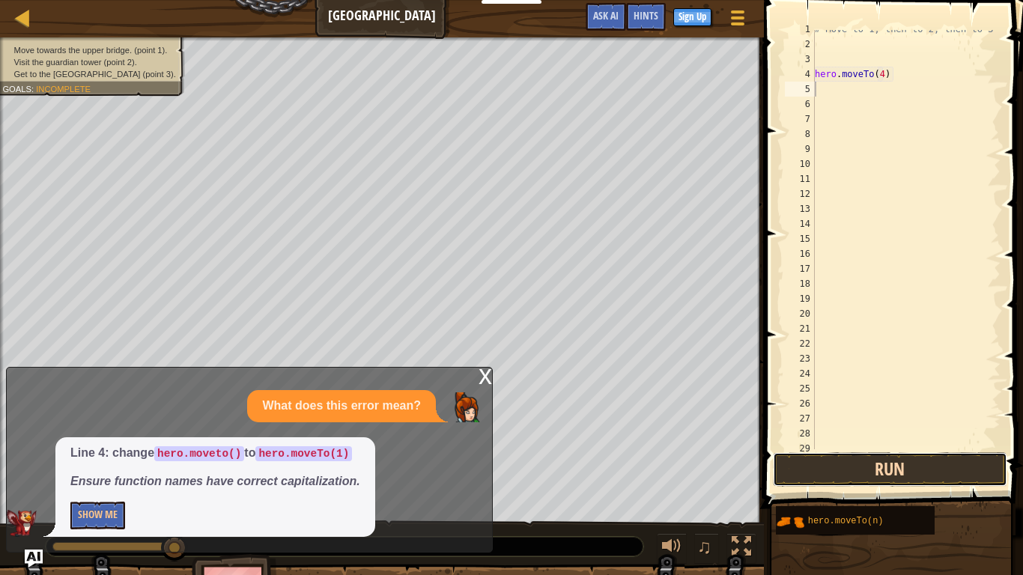
click at [928, 473] on button "Run" at bounding box center [890, 469] width 234 height 34
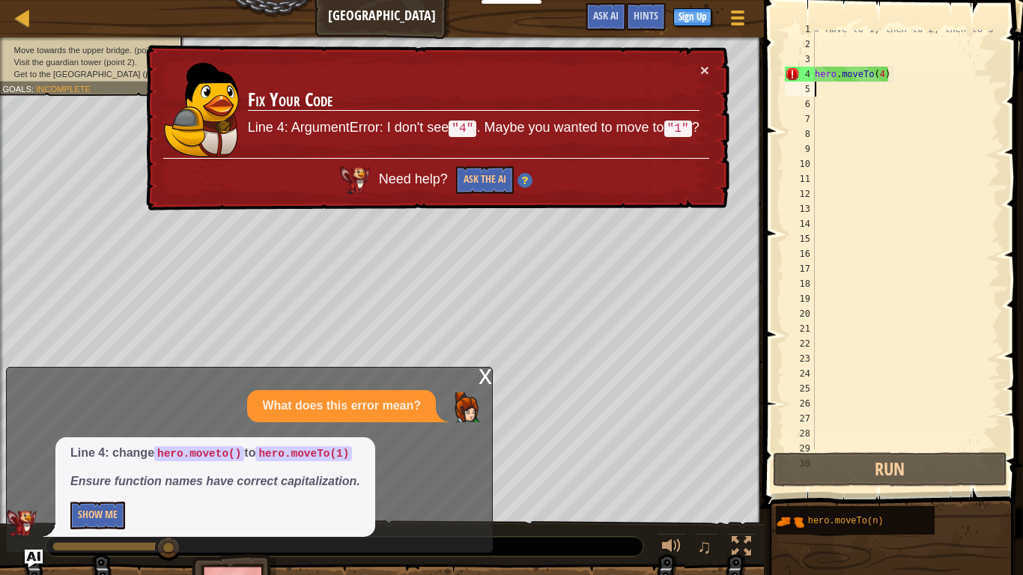
click at [883, 75] on div "# Move to 1, then to 2, then to 3 hero . moveTo ( 4 )" at bounding box center [905, 246] width 189 height 449
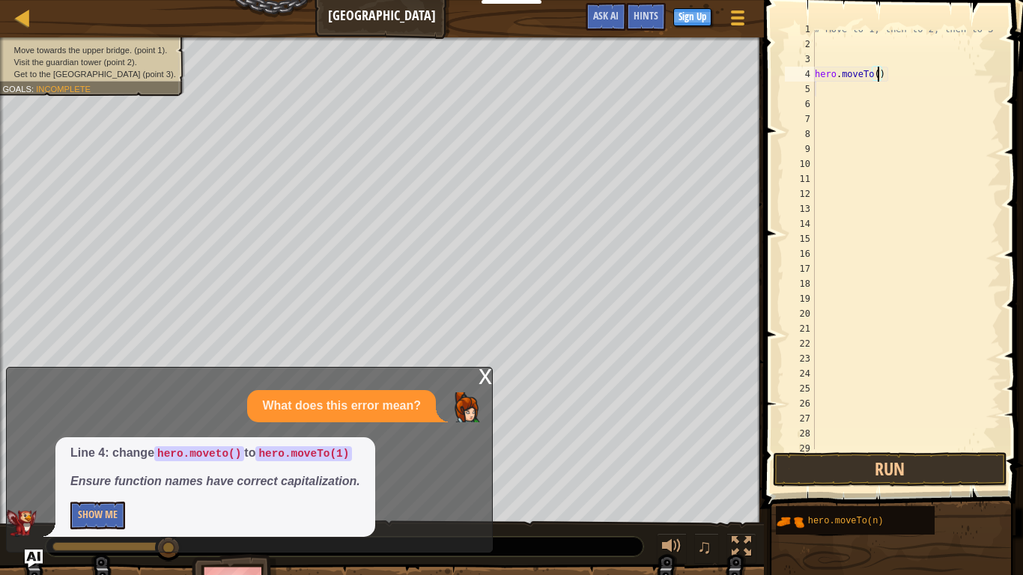
scroll to position [7, 10]
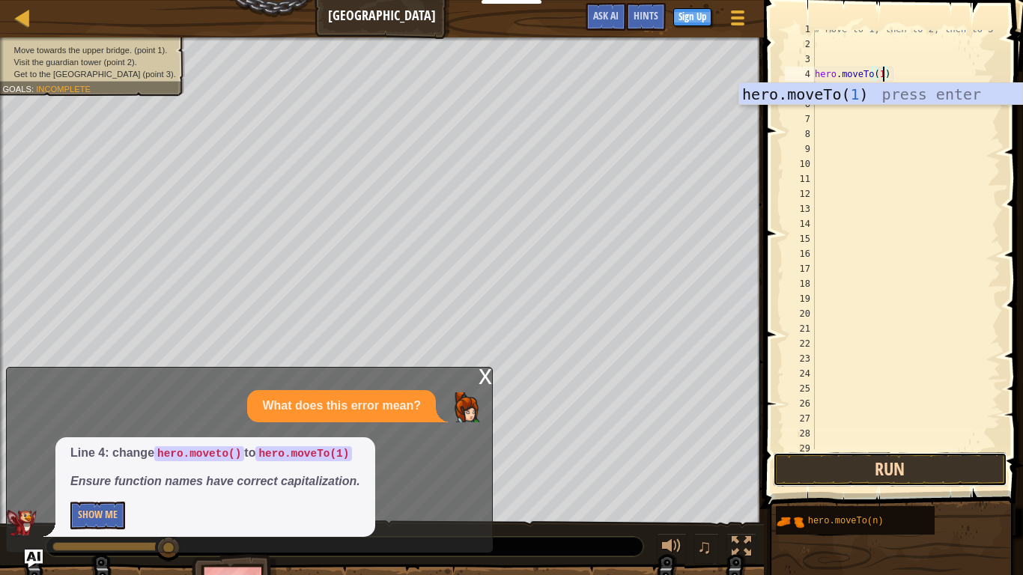
click at [905, 473] on button "Run" at bounding box center [890, 469] width 234 height 34
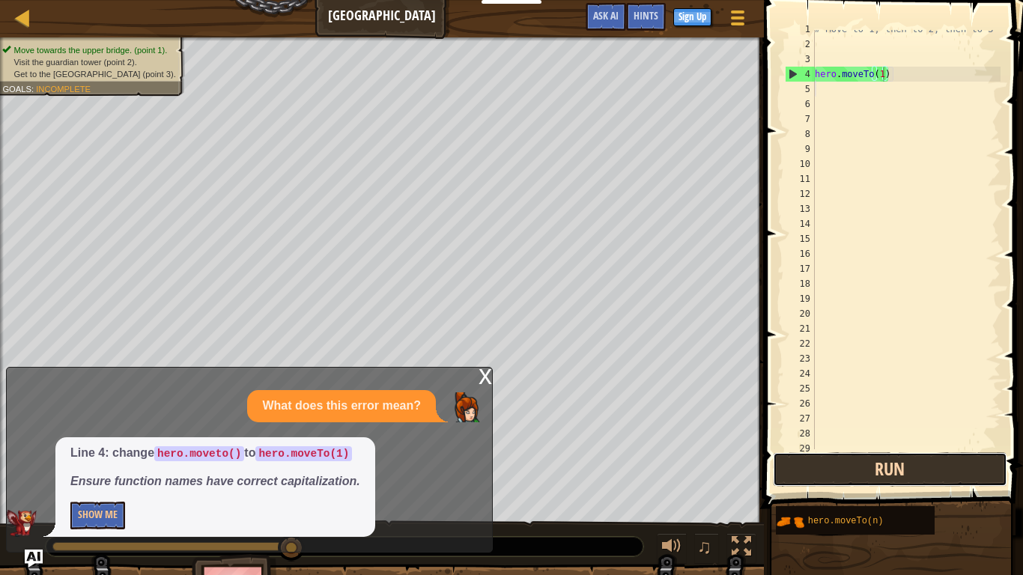
click at [850, 458] on button "Run" at bounding box center [890, 469] width 234 height 34
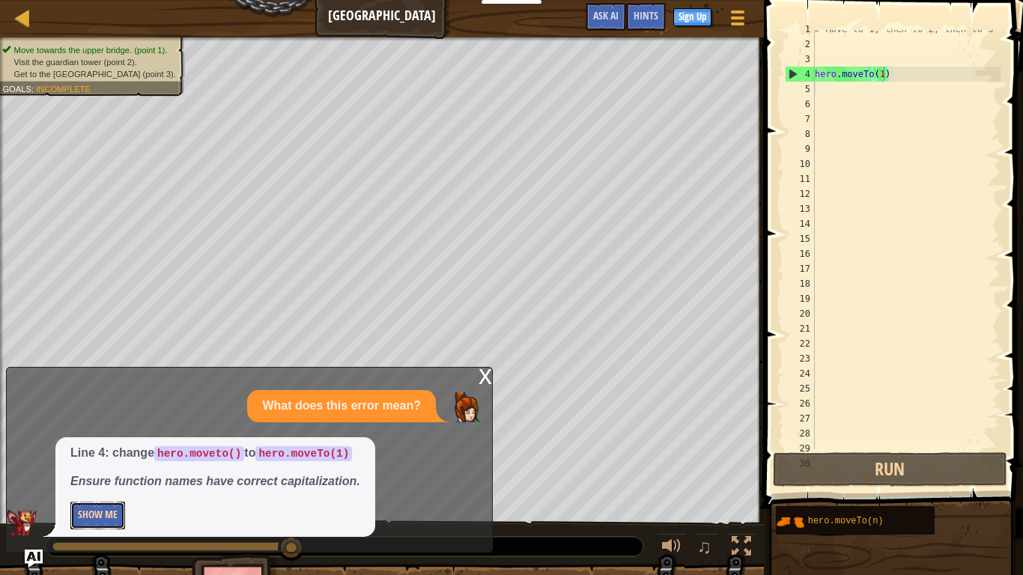
click at [91, 473] on button "Show Me" at bounding box center [97, 516] width 55 height 28
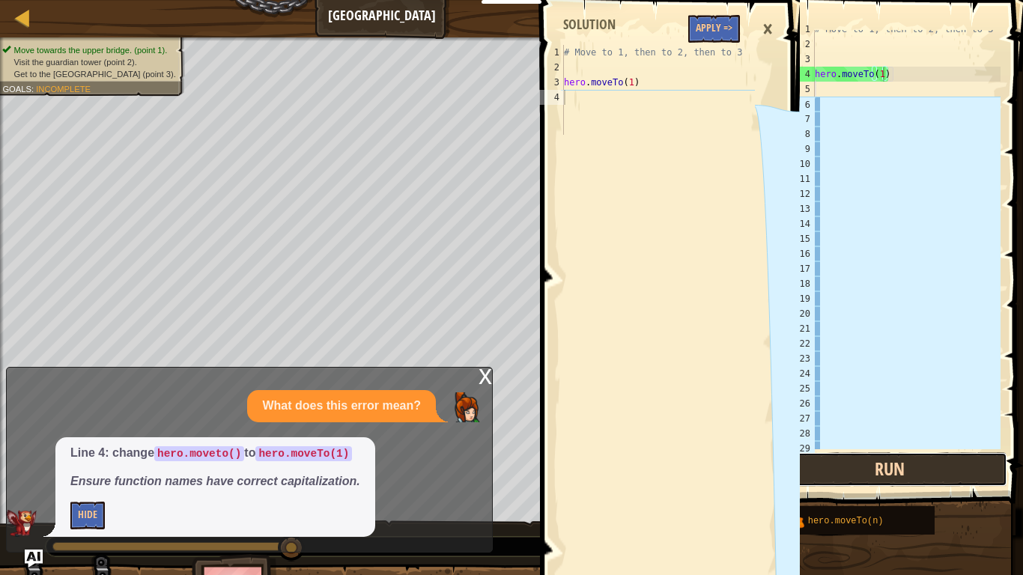
click at [844, 469] on button "Run" at bounding box center [890, 469] width 234 height 34
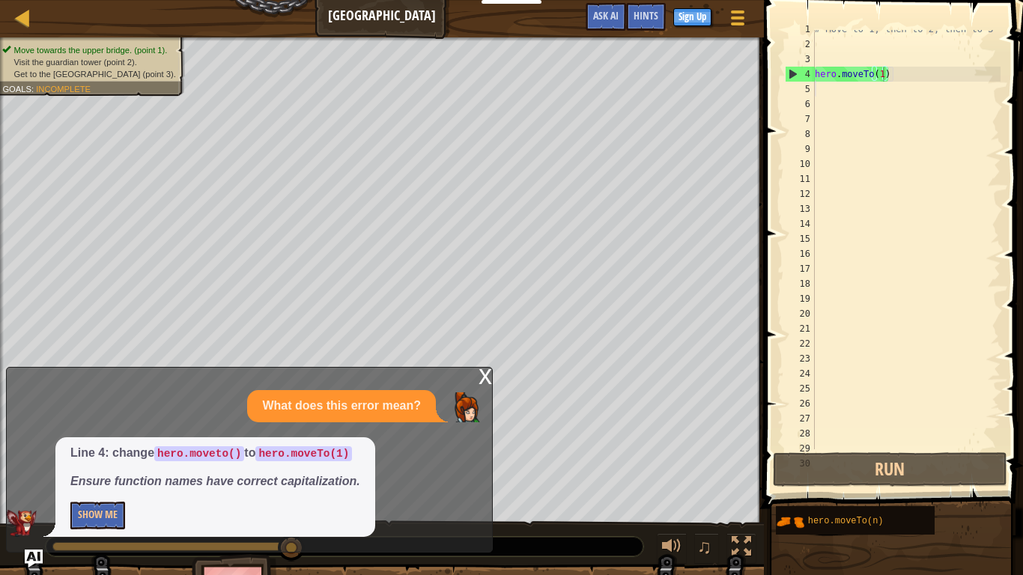
click at [484, 376] on div "x" at bounding box center [484, 375] width 13 height 15
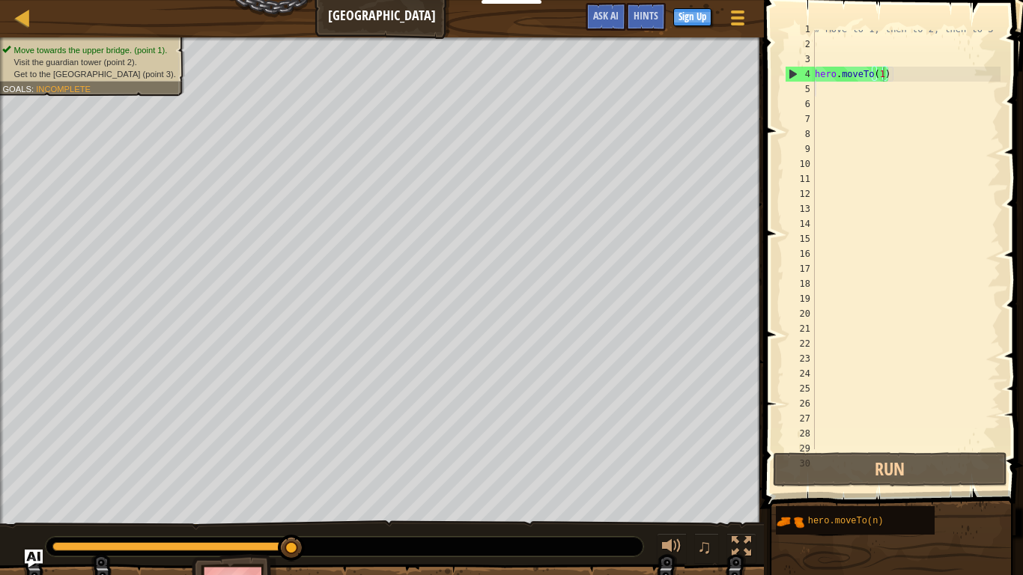
drag, startPoint x: 293, startPoint y: 538, endPoint x: 318, endPoint y: 559, distance: 32.4
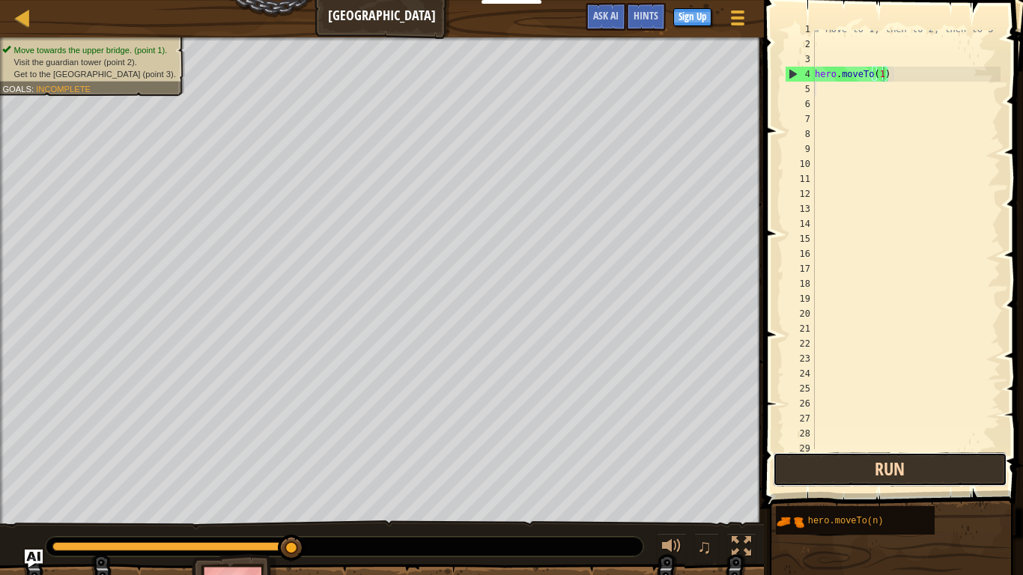
click at [862, 473] on button "Run" at bounding box center [890, 469] width 234 height 34
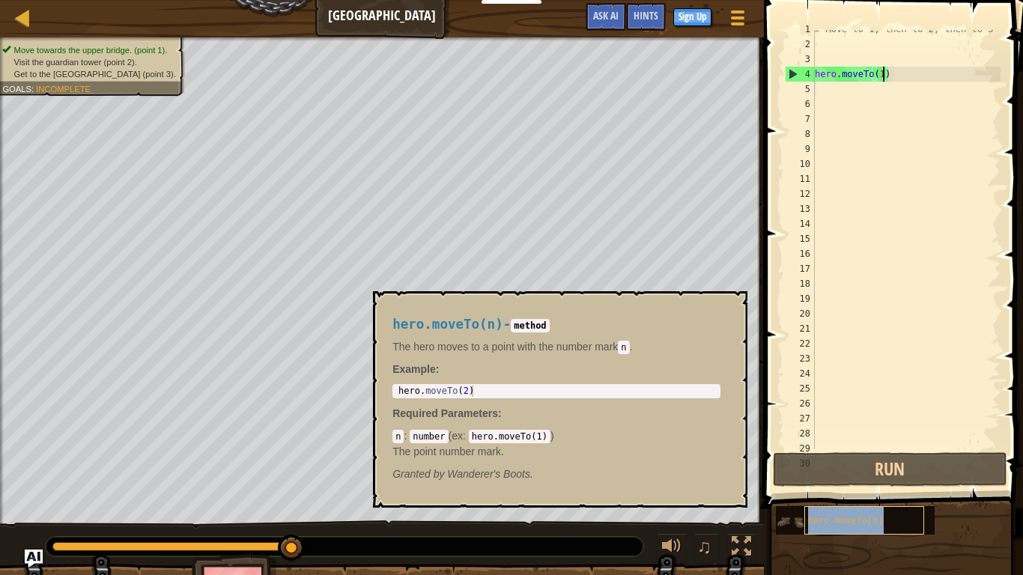
click at [834, 473] on span "hero.moveTo(n)" at bounding box center [846, 521] width 76 height 10
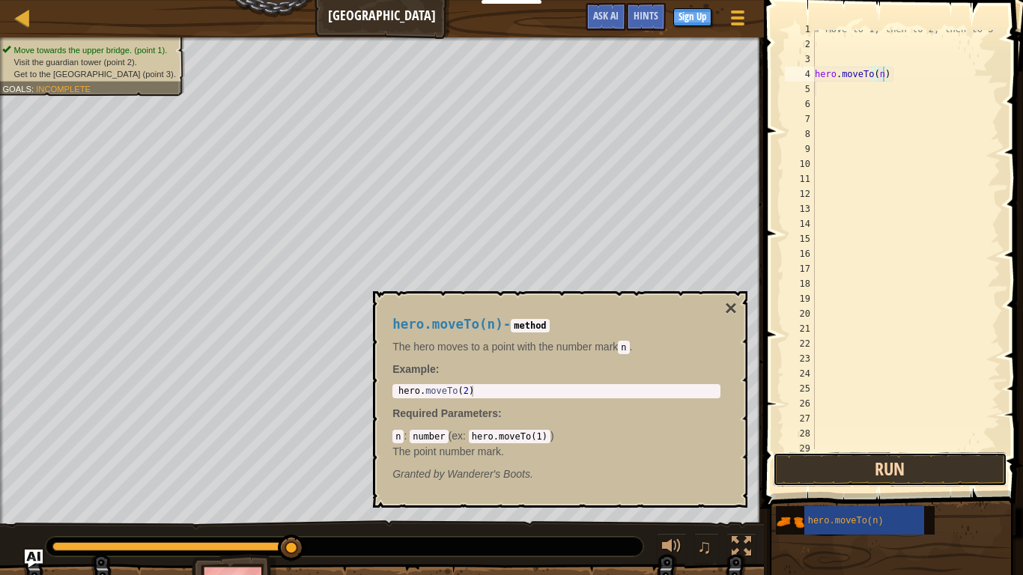
click at [914, 459] on button "Run" at bounding box center [890, 469] width 234 height 34
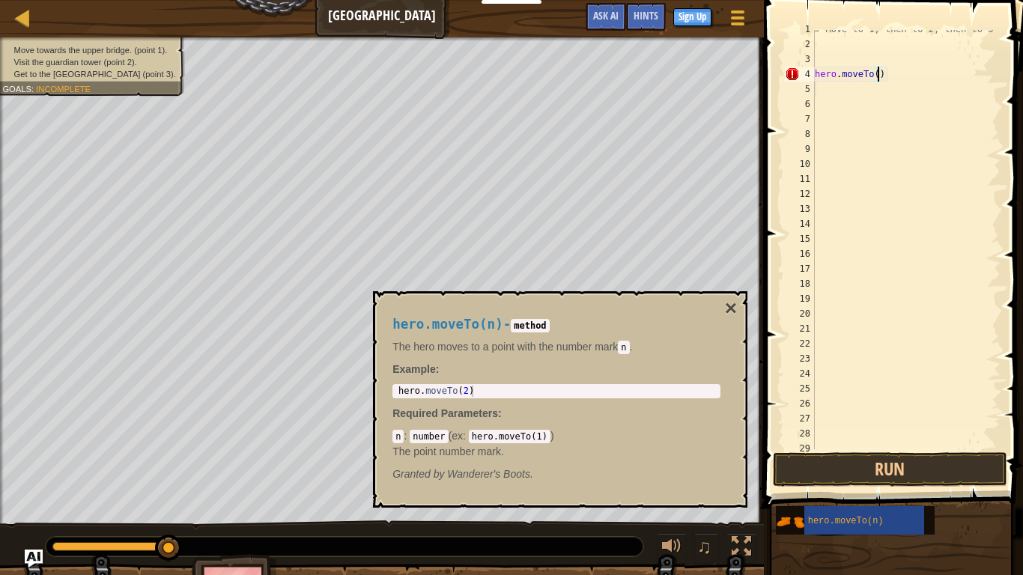
scroll to position [7, 9]
click at [817, 471] on button "Run" at bounding box center [890, 469] width 234 height 34
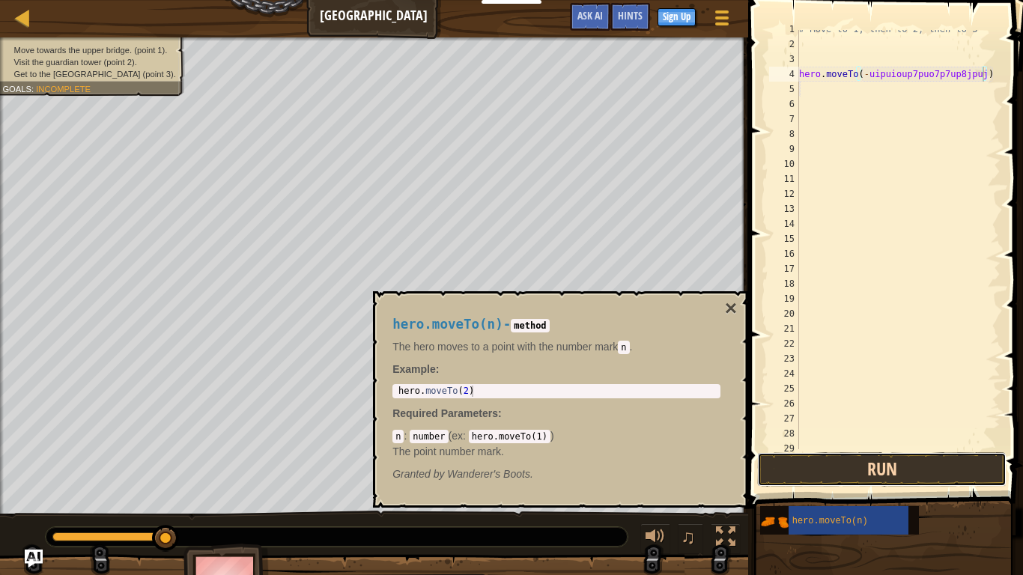
click at [926, 473] on button "Run" at bounding box center [881, 469] width 249 height 34
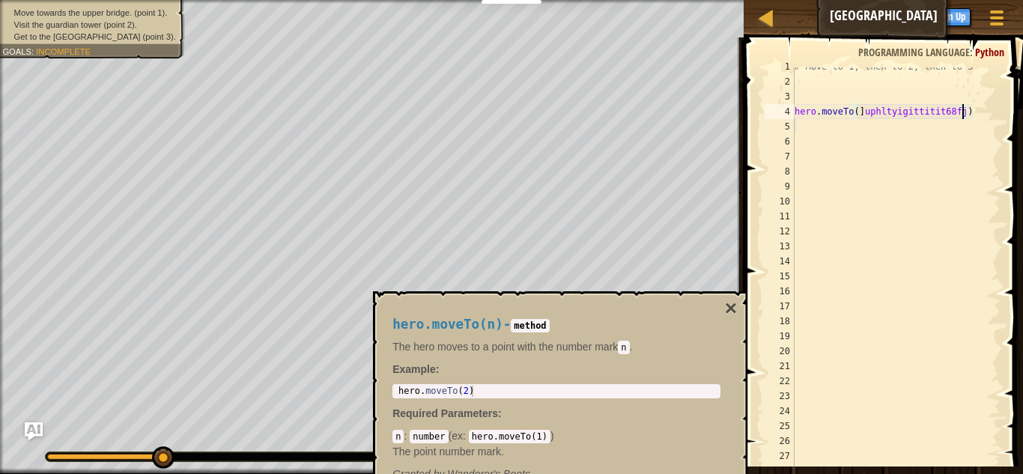
scroll to position [7, 25]
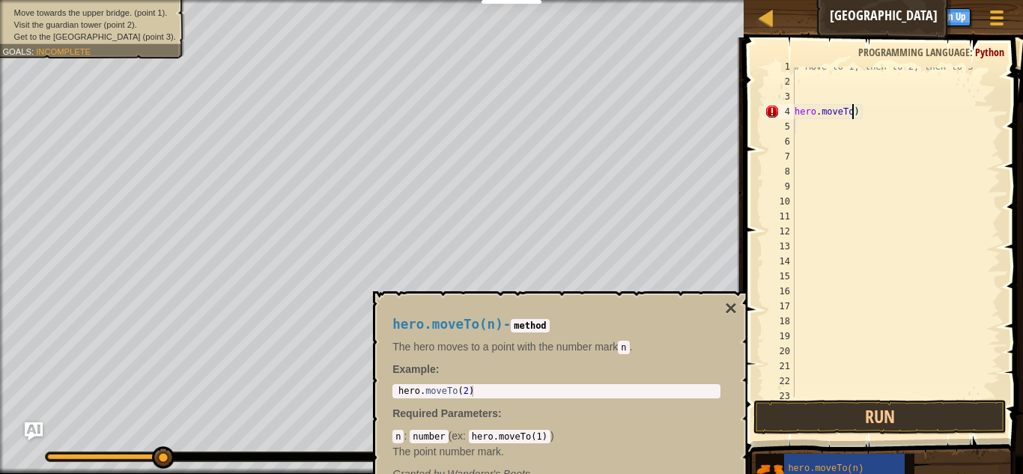
type textarea "hero.moveTo)"
